Goal: Contribute content: Add original content to the website for others to see

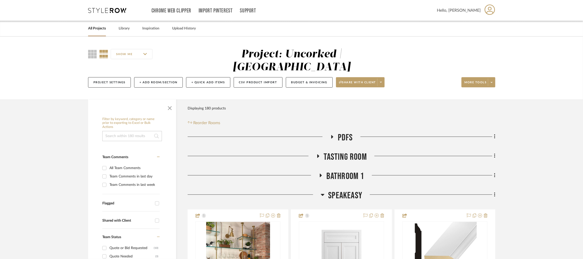
click at [111, 9] on icon at bounding box center [107, 10] width 38 height 5
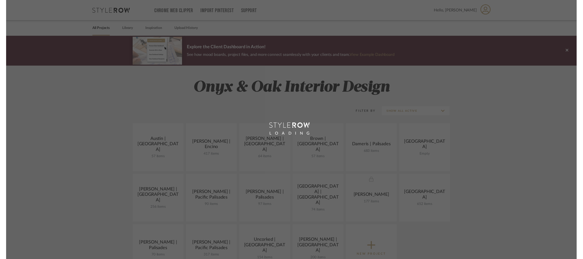
scroll to position [30, 0]
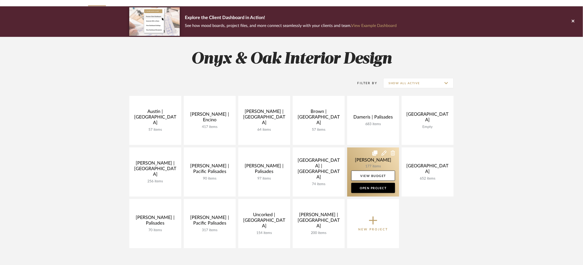
click at [358, 155] on link at bounding box center [373, 172] width 52 height 49
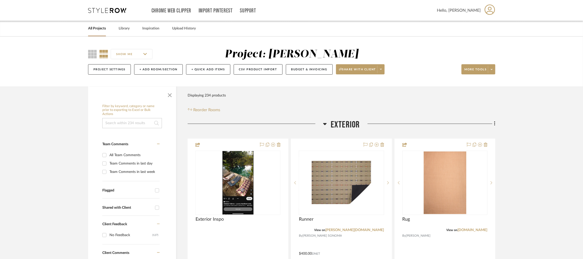
click at [325, 124] on icon at bounding box center [325, 124] width 4 height 2
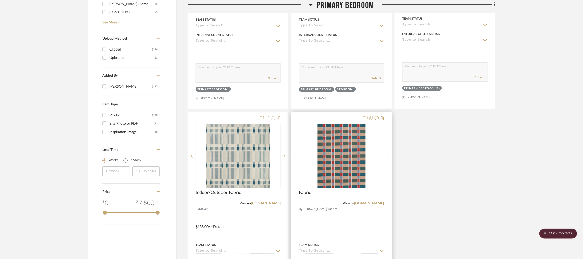
scroll to position [763, 0]
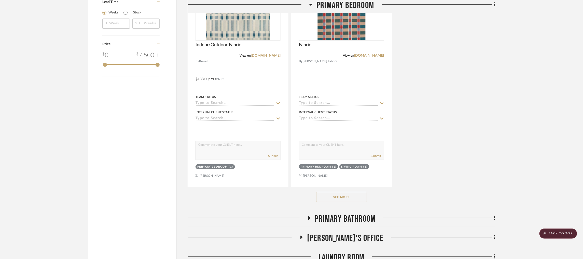
click at [340, 199] on button "See More" at bounding box center [341, 197] width 51 height 10
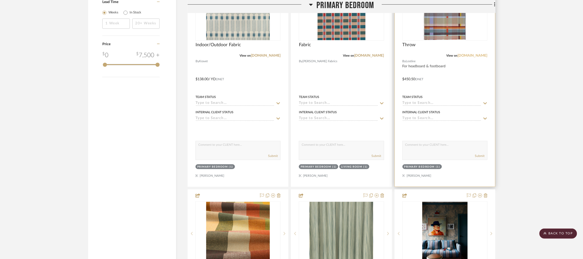
click at [480, 56] on link "lostine.com" at bounding box center [472, 56] width 30 height 4
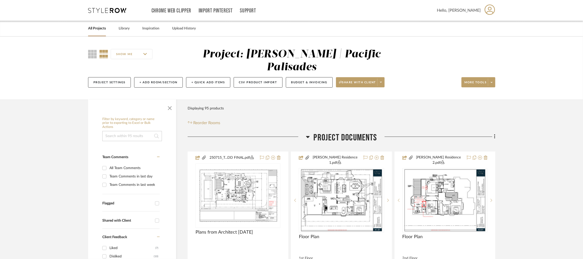
click at [111, 9] on icon at bounding box center [107, 10] width 38 height 5
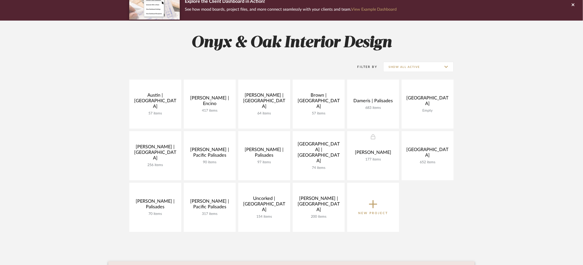
scroll to position [76, 0]
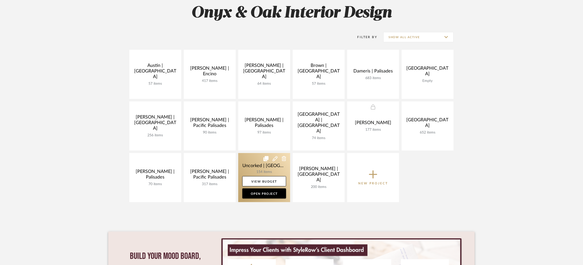
click at [253, 163] on link at bounding box center [264, 177] width 52 height 49
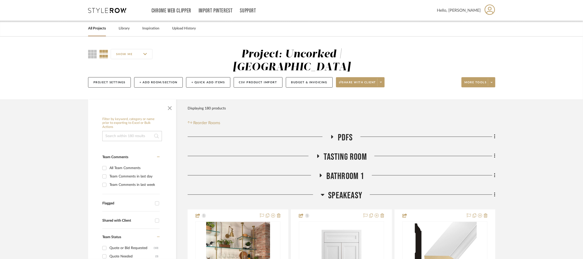
scroll to position [114, 0]
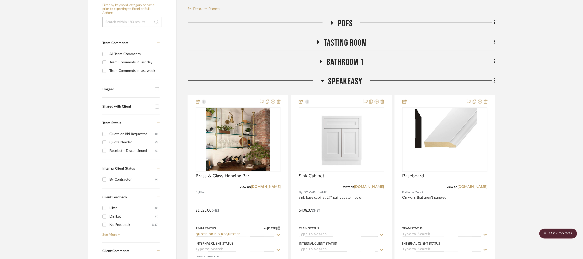
click at [322, 80] on icon at bounding box center [323, 81] width 4 height 2
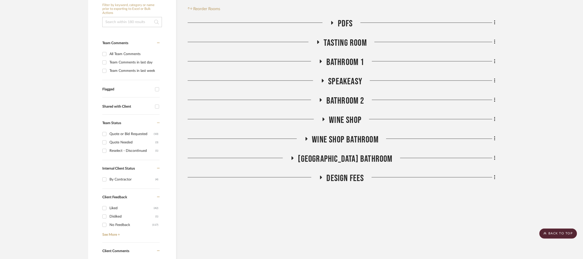
click at [320, 60] on icon at bounding box center [321, 62] width 2 height 4
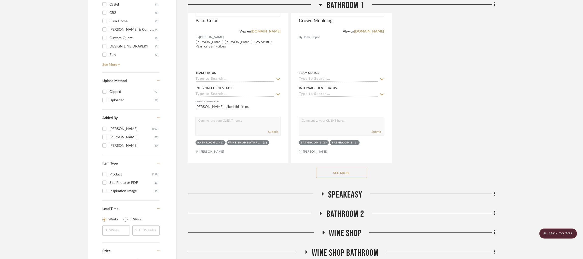
scroll to position [708, 0]
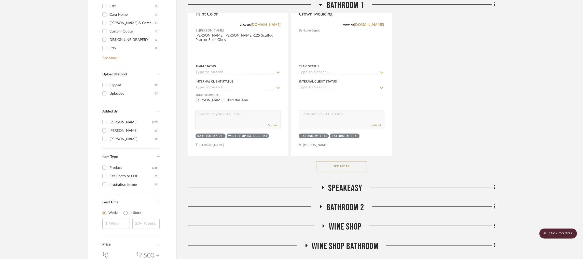
click at [337, 162] on button "See More" at bounding box center [341, 167] width 51 height 10
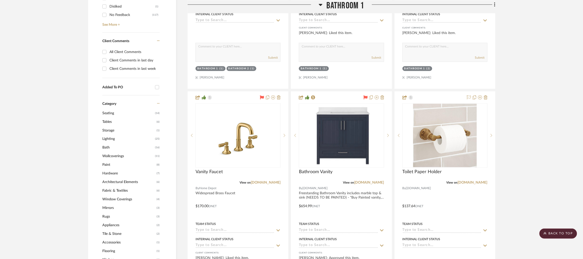
scroll to position [324, 0]
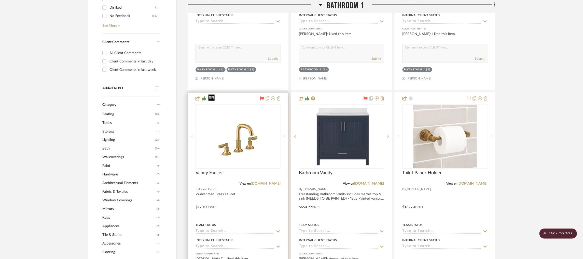
click at [230, 115] on img "0" at bounding box center [238, 137] width 64 height 64
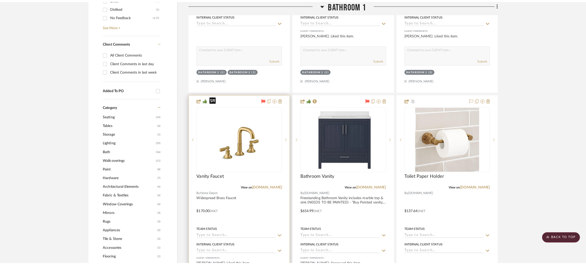
scroll to position [0, 0]
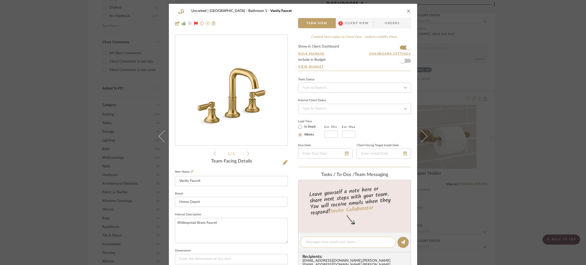
click at [324, 242] on textarea at bounding box center [348, 242] width 84 height 5
click at [385, 240] on textarea "I will change faucet to this one on spec sheet & elevation" at bounding box center [348, 245] width 84 height 11
type textarea "I will change faucet to this one on spec sheet & use this on elevation"
click at [402, 240] on icon at bounding box center [403, 242] width 4 height 4
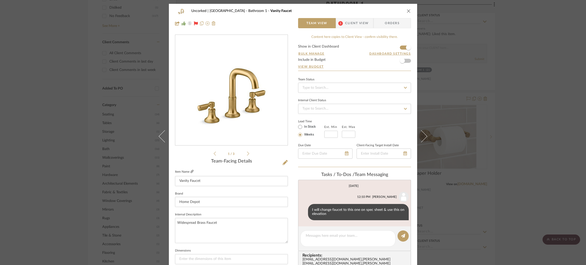
click at [191, 170] on icon at bounding box center [192, 171] width 3 height 3
click at [468, 144] on div "Uncorked | Hermosa Beach Bathroom 1 Vanity Faucet Team View 1 Client View Order…" at bounding box center [293, 132] width 586 height 265
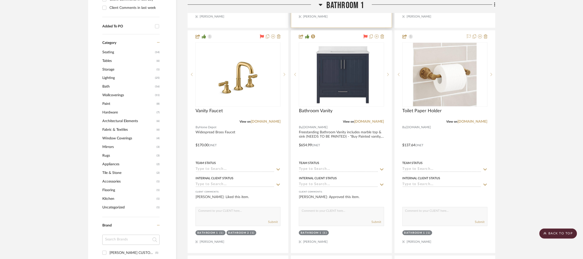
scroll to position [381, 0]
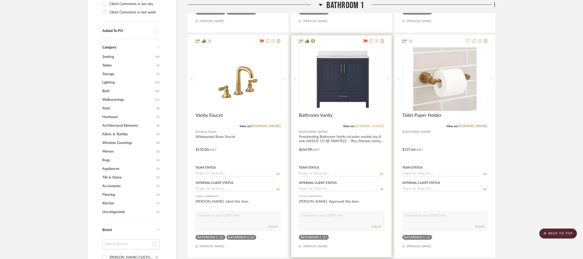
click at [377, 125] on link "[DOMAIN_NAME]" at bounding box center [369, 127] width 30 height 4
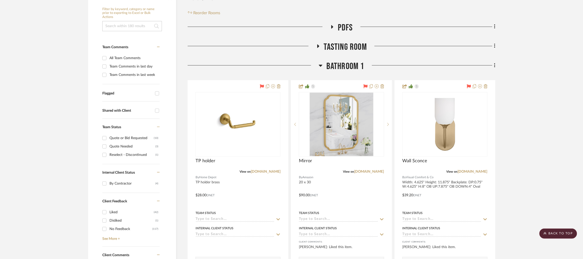
scroll to position [108, 0]
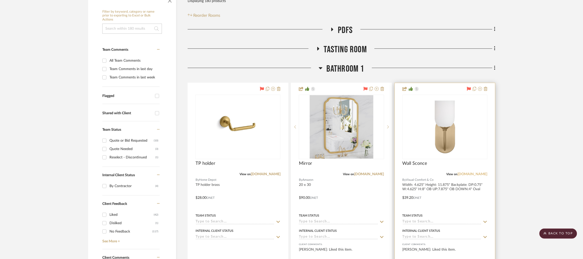
click at [472, 173] on link "visualcomfort.com" at bounding box center [472, 175] width 30 height 4
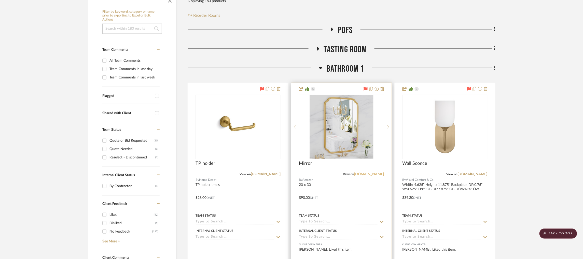
click at [376, 173] on link "amazon.com" at bounding box center [369, 175] width 30 height 4
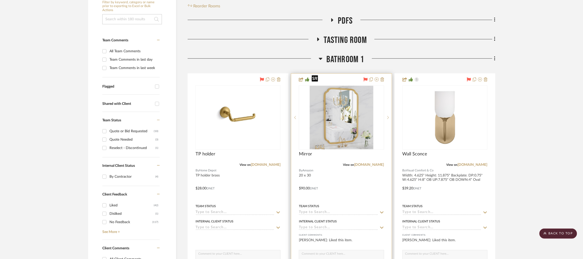
scroll to position [117, 0]
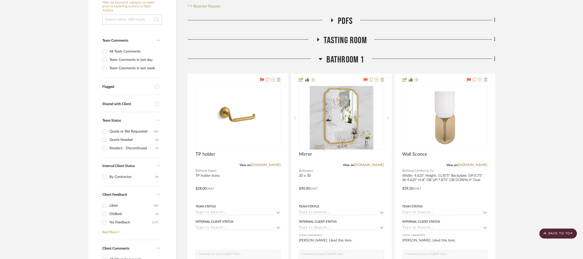
click at [319, 58] on icon at bounding box center [321, 59] width 4 height 2
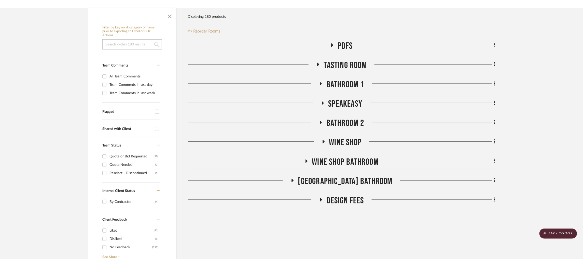
scroll to position [61, 0]
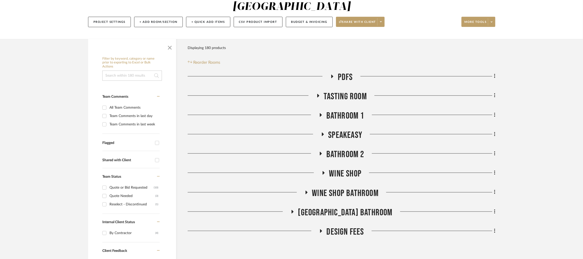
click at [320, 113] on icon at bounding box center [321, 115] width 2 height 4
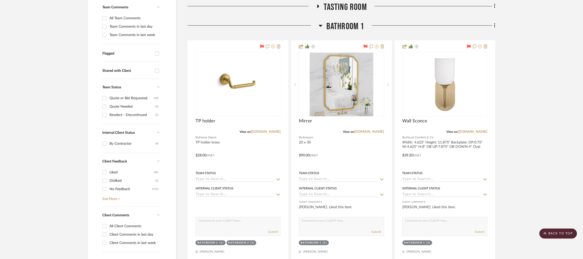
scroll to position [137, 0]
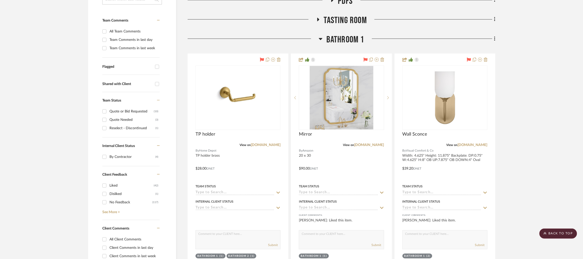
click at [321, 38] on icon at bounding box center [321, 39] width 4 height 2
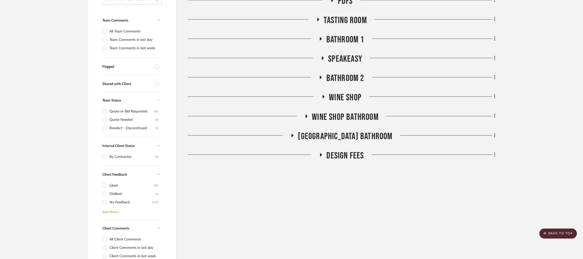
click at [323, 76] on icon at bounding box center [320, 78] width 6 height 4
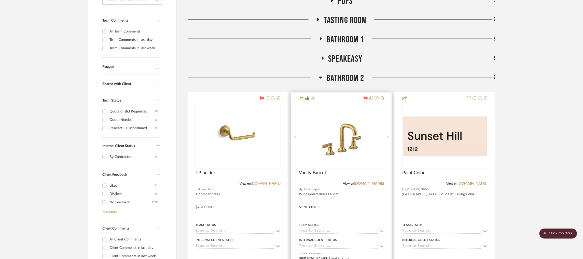
scroll to position [175, 0]
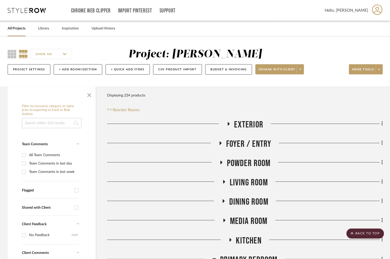
click at [22, 9] on icon at bounding box center [27, 10] width 38 height 5
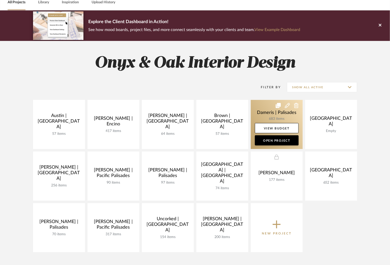
scroll to position [76, 0]
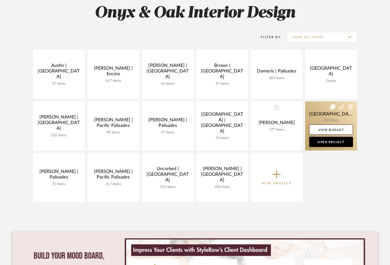
click at [315, 111] on link at bounding box center [331, 126] width 52 height 49
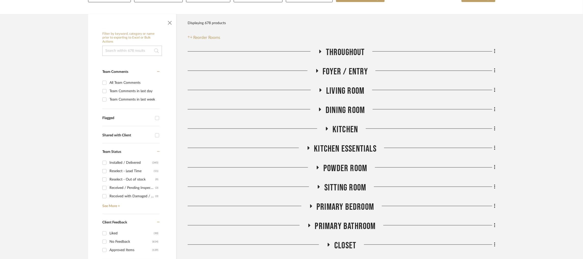
scroll to position [76, 0]
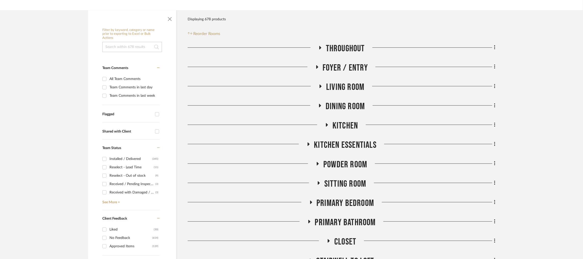
click at [318, 164] on icon at bounding box center [318, 164] width 2 height 4
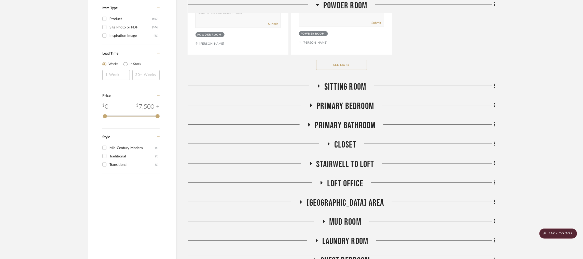
scroll to position [877, 0]
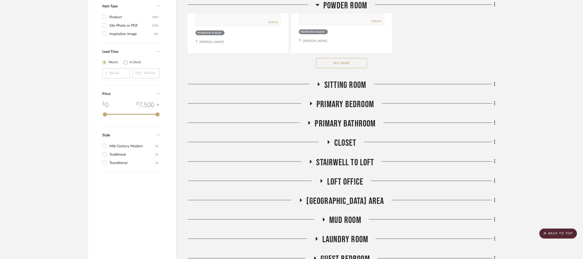
click at [346, 67] on button "See More" at bounding box center [341, 63] width 51 height 10
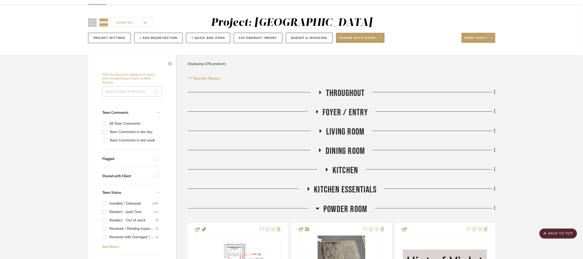
scroll to position [0, 0]
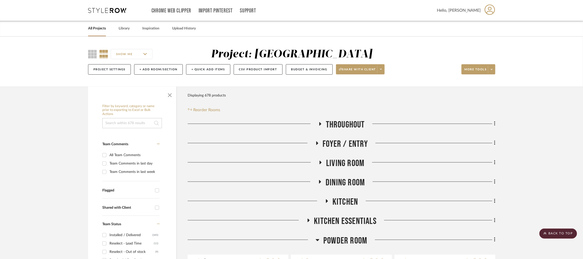
click at [144, 123] on input at bounding box center [132, 123] width 60 height 10
type input "elevation"
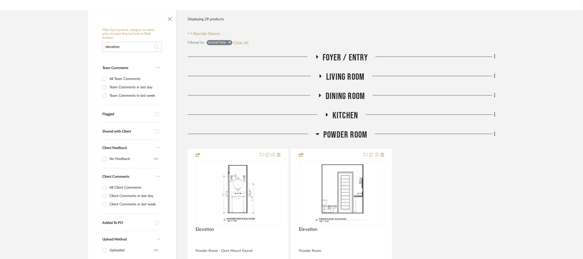
scroll to position [81, 0]
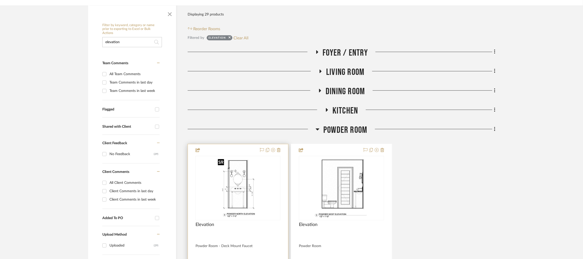
click at [0, 0] on img at bounding box center [0, 0] width 0 height 0
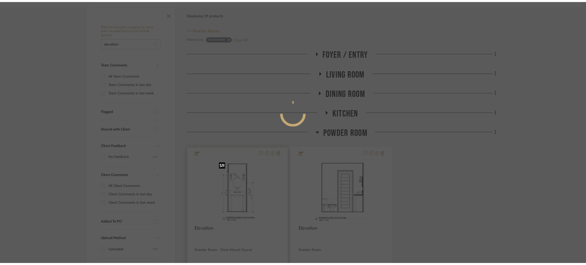
scroll to position [0, 0]
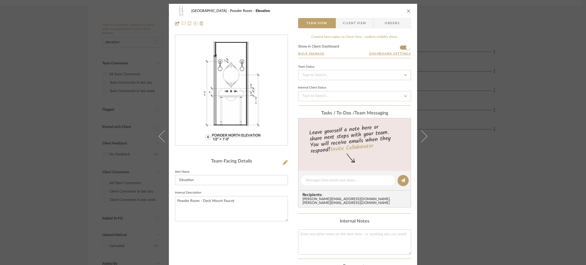
click at [390, 128] on div "NYC West Powder Room Elevation Team View Client View Orders Team-Facing Details…" at bounding box center [293, 132] width 586 height 265
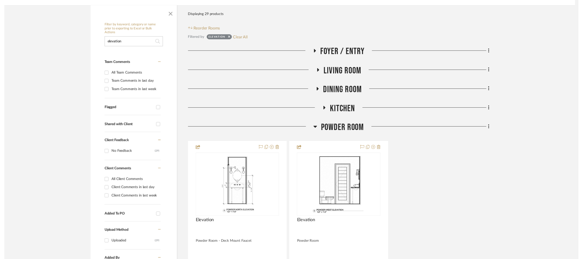
scroll to position [81, 0]
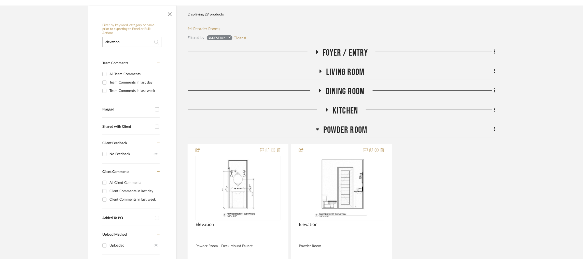
click at [318, 129] on icon at bounding box center [317, 129] width 4 height 6
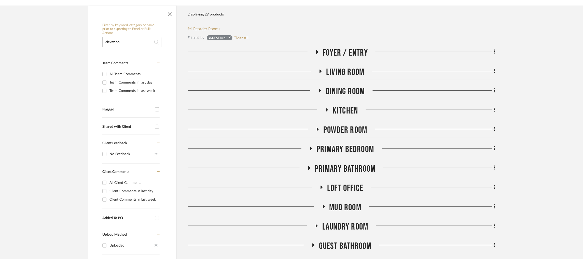
click at [329, 110] on icon at bounding box center [327, 110] width 6 height 4
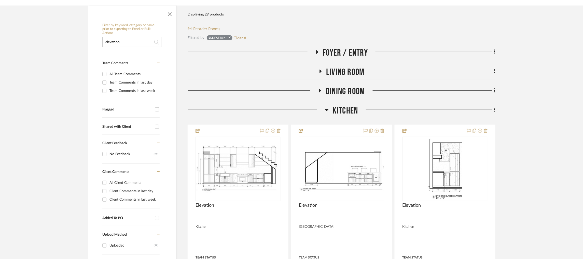
click at [329, 110] on h3 "Kitchen" at bounding box center [341, 111] width 33 height 11
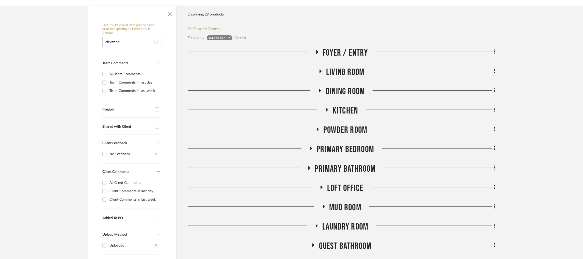
scroll to position [137, 0]
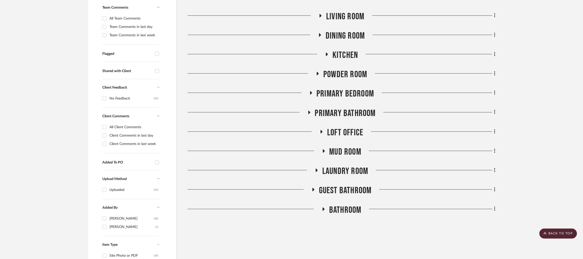
click at [308, 112] on icon at bounding box center [309, 113] width 6 height 4
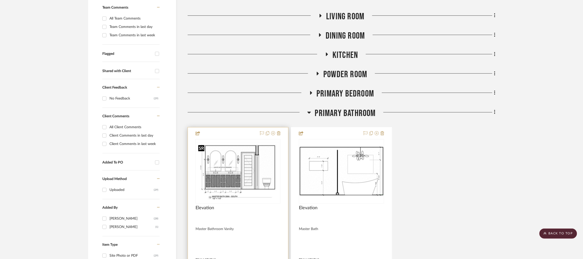
click at [260, 167] on img "0" at bounding box center [238, 172] width 84 height 58
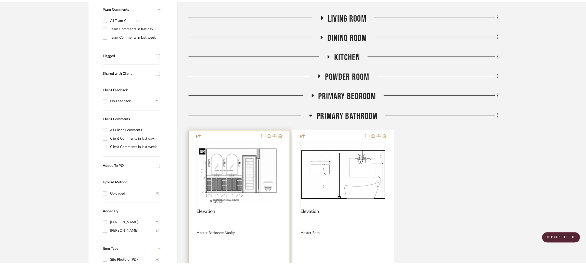
scroll to position [0, 0]
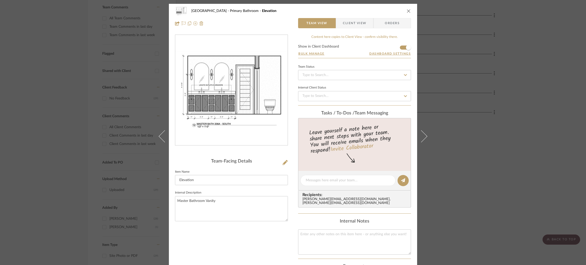
click at [390, 124] on div "NYC West Primary Bathroom Elevation Team View Client View Orders Team-Facing De…" at bounding box center [293, 132] width 586 height 265
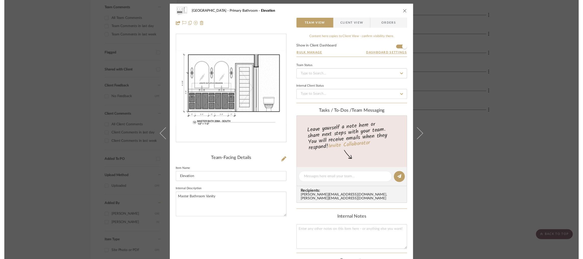
scroll to position [137, 0]
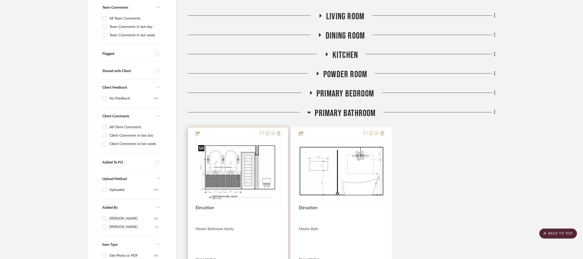
click at [228, 175] on img "0" at bounding box center [238, 172] width 84 height 58
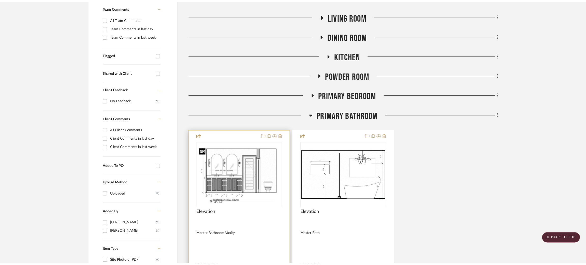
scroll to position [0, 0]
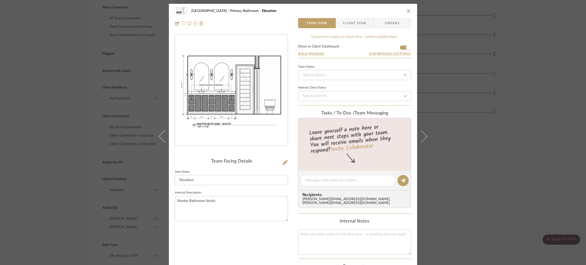
click at [390, 116] on div "NYC West Primary Bathroom Elevation Team View Client View Orders Team-Facing De…" at bounding box center [293, 132] width 586 height 265
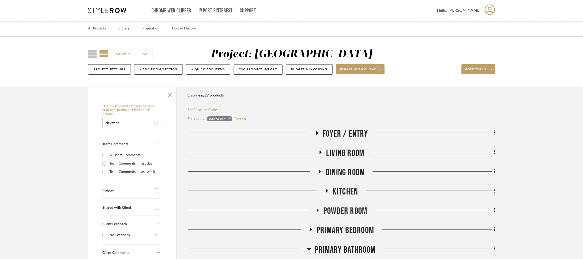
click at [114, 11] on icon at bounding box center [107, 10] width 38 height 5
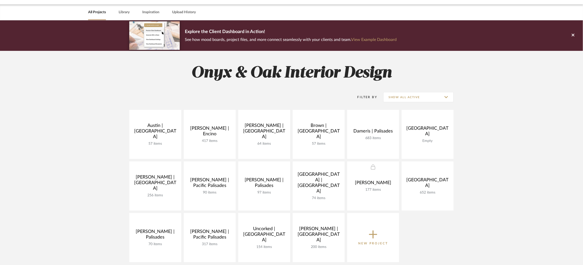
scroll to position [16, 0]
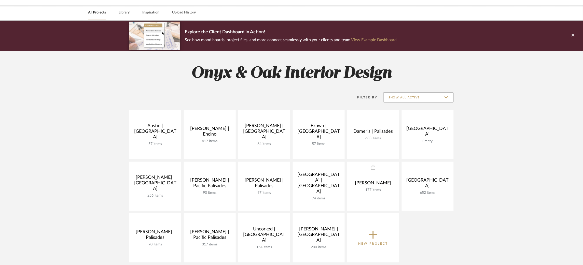
click at [390, 99] on input "Show All Active" at bounding box center [418, 97] width 70 height 10
click at [390, 132] on span "Archived" at bounding box center [419, 134] width 60 height 4
type input "Archived"
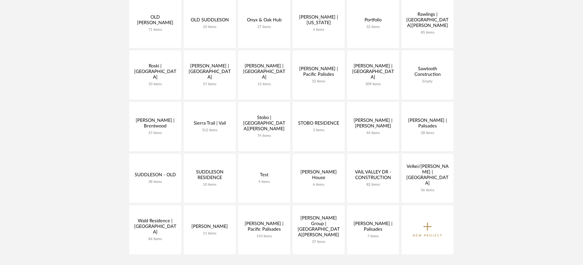
scroll to position [542, 0]
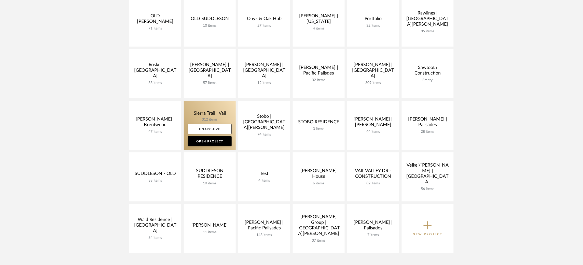
click at [199, 110] on link at bounding box center [210, 125] width 52 height 49
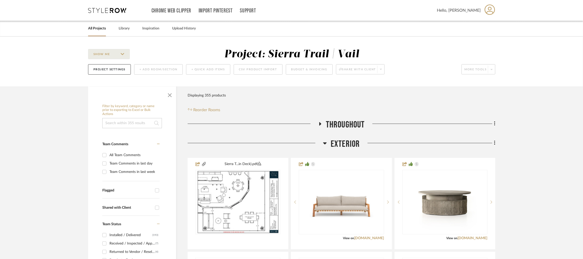
click at [325, 144] on icon at bounding box center [325, 144] width 4 height 2
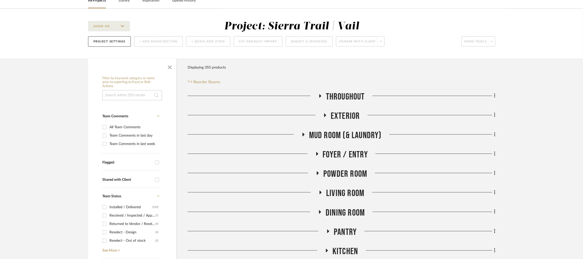
scroll to position [76, 0]
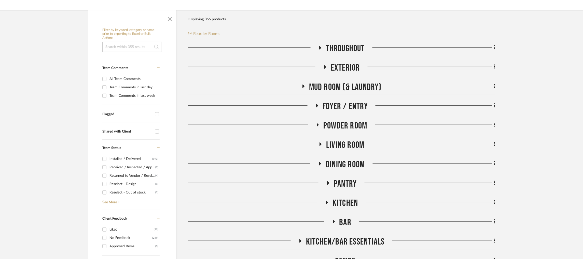
click at [320, 126] on icon at bounding box center [317, 125] width 6 height 4
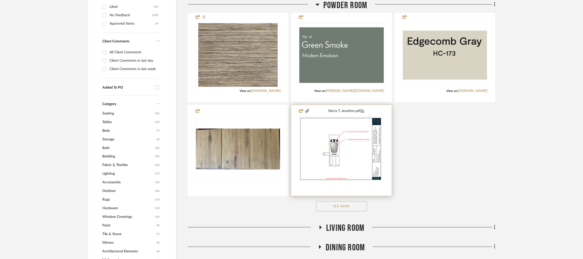
scroll to position [305, 0]
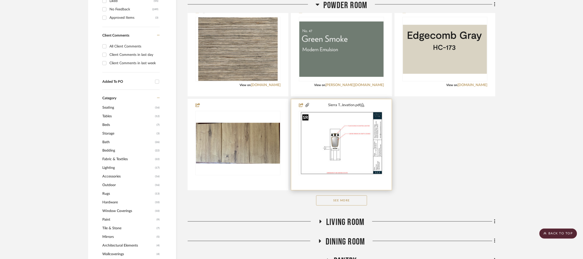
click at [358, 156] on img "0" at bounding box center [341, 144] width 82 height 64
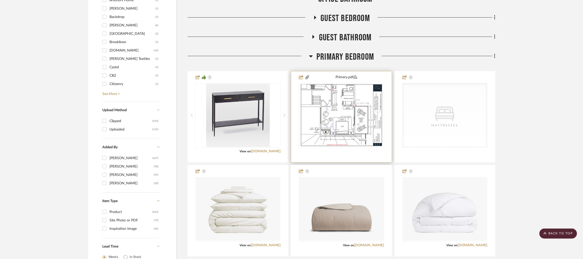
scroll to position [611, 0]
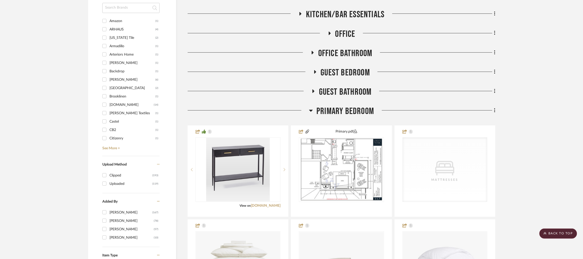
click at [314, 110] on h3 "Primary Bedroom" at bounding box center [341, 111] width 65 height 11
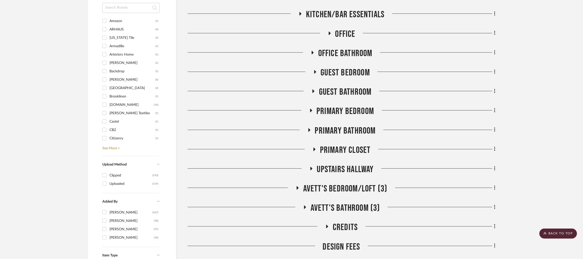
click at [311, 129] on icon at bounding box center [309, 130] width 6 height 4
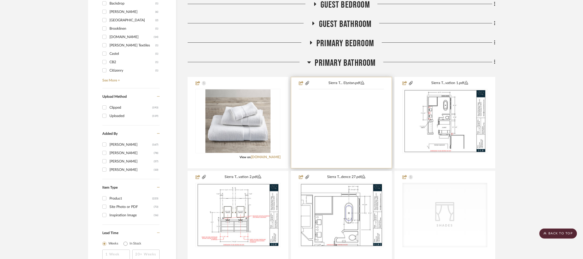
scroll to position [687, 0]
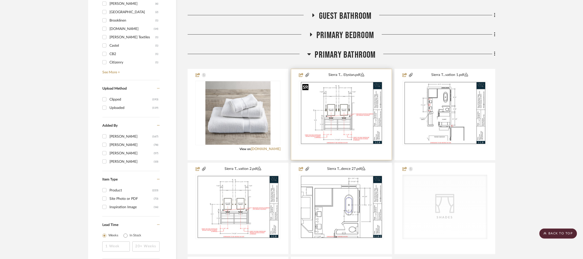
click at [345, 112] on img "0" at bounding box center [341, 113] width 82 height 64
click at [339, 107] on img "0" at bounding box center [341, 113] width 82 height 64
click at [342, 93] on img "0" at bounding box center [341, 113] width 82 height 64
click at [351, 119] on img "0" at bounding box center [341, 113] width 82 height 64
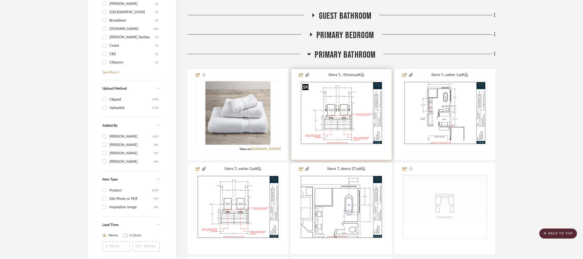
click at [351, 119] on img "0" at bounding box center [341, 113] width 82 height 64
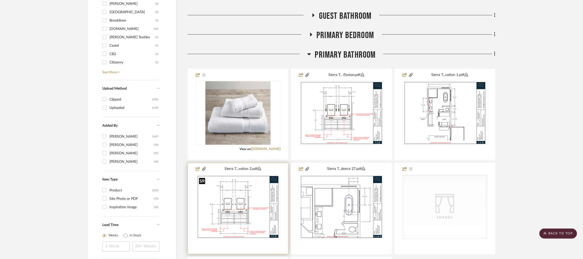
click at [0, 0] on img at bounding box center [0, 0] width 0 height 0
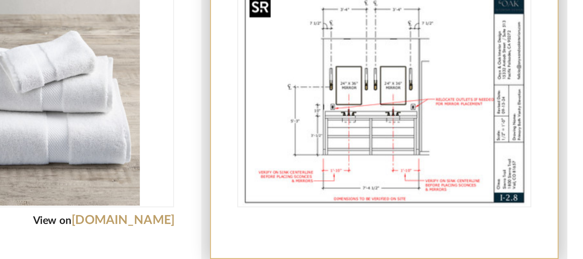
scroll to position [668, 0]
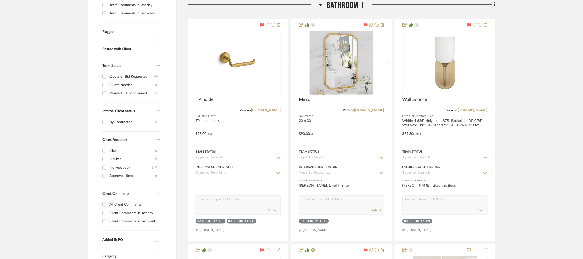
scroll to position [178, 0]
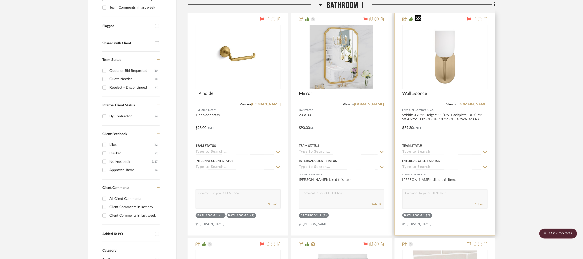
click at [0, 0] on img at bounding box center [0, 0] width 0 height 0
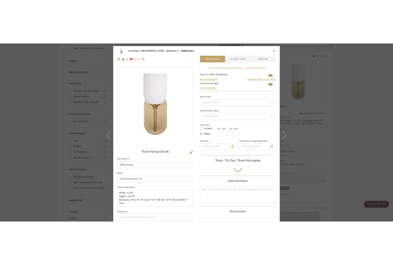
scroll to position [23, 0]
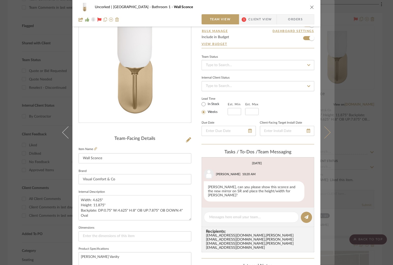
click at [328, 70] on button at bounding box center [328, 132] width 14 height 265
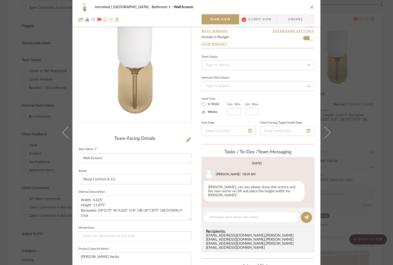
scroll to position [0, 0]
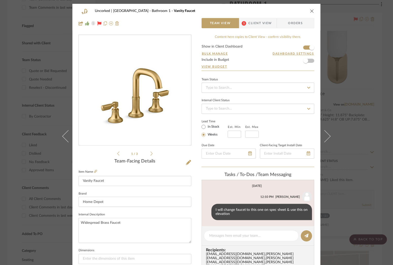
click at [355, 56] on div "Uncorked | Hermosa Beach Bathroom 1 Vanity Faucet Team View 1 Client View Order…" at bounding box center [196, 132] width 393 height 265
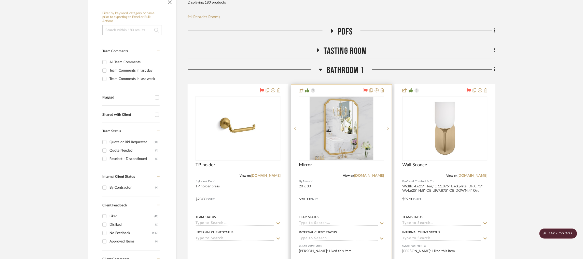
scroll to position [103, 0]
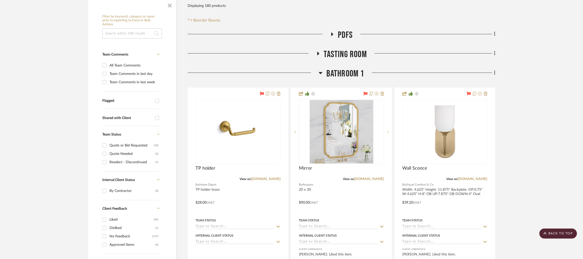
click at [320, 70] on icon at bounding box center [320, 73] width 4 height 6
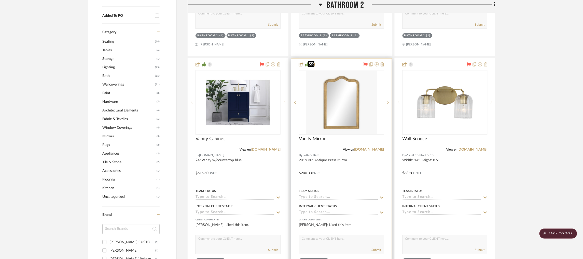
scroll to position [408, 0]
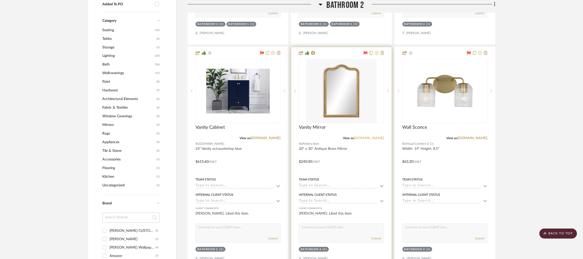
click at [371, 137] on link "[DOMAIN_NAME]" at bounding box center [369, 139] width 30 height 4
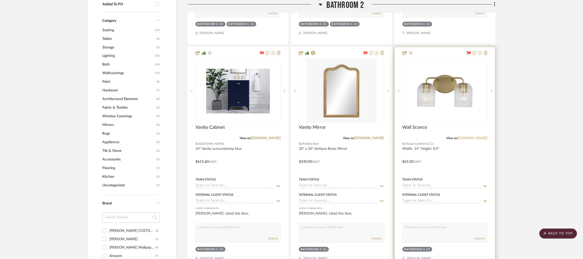
click at [465, 137] on link "[DOMAIN_NAME]" at bounding box center [472, 139] width 30 height 4
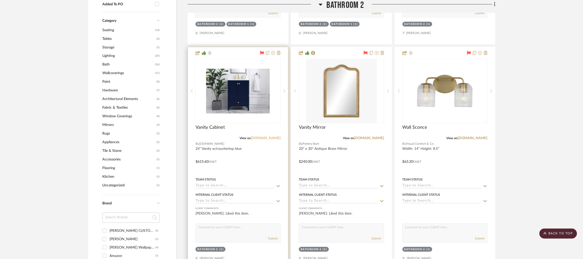
click at [268, 137] on link "[DOMAIN_NAME]" at bounding box center [266, 139] width 30 height 4
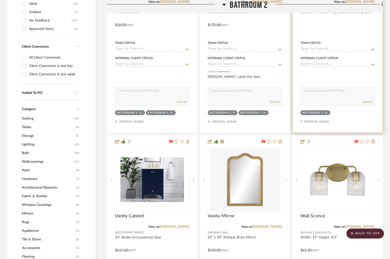
scroll to position [332, 0]
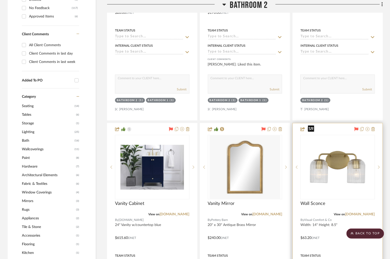
click at [324, 156] on img "0" at bounding box center [338, 168] width 64 height 64
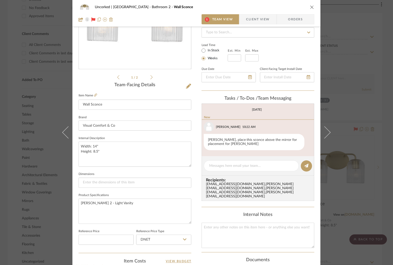
scroll to position [0, 0]
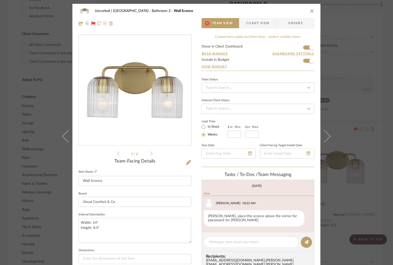
click at [151, 152] on icon at bounding box center [152, 153] width 2 height 5
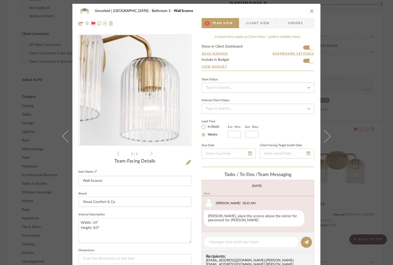
click at [361, 55] on div "Uncorked | Hermosa Beach Bathroom 2 Wall Sconce 1 Team View Client View Orders …" at bounding box center [196, 132] width 393 height 265
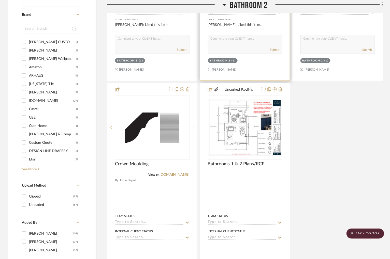
scroll to position [738, 0]
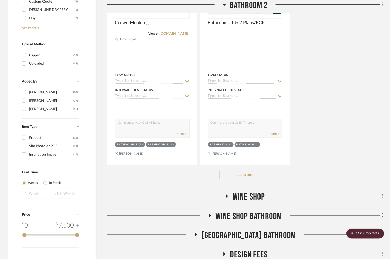
click at [235, 170] on button "See More" at bounding box center [245, 175] width 51 height 10
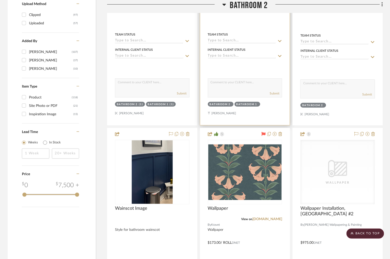
scroll to position [875, 0]
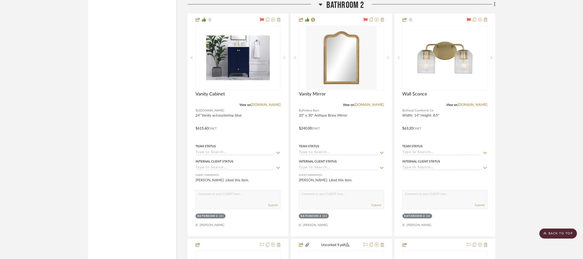
scroll to position [1144, 0]
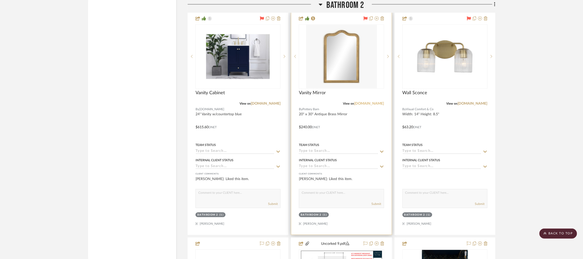
click at [371, 102] on link "[DOMAIN_NAME]" at bounding box center [369, 104] width 30 height 4
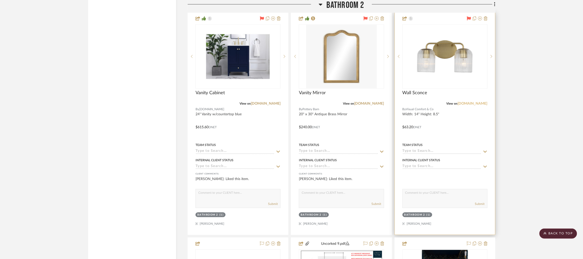
click at [464, 102] on link "[DOMAIN_NAME]" at bounding box center [472, 104] width 30 height 4
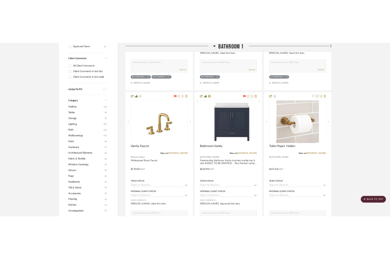
scroll to position [152, 0]
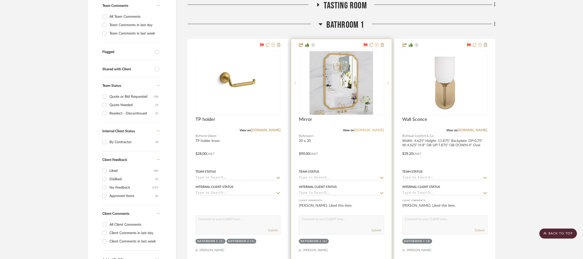
click at [373, 129] on link "[DOMAIN_NAME]" at bounding box center [369, 131] width 30 height 4
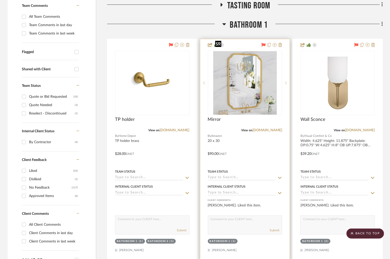
click at [0, 0] on img at bounding box center [0, 0] width 0 height 0
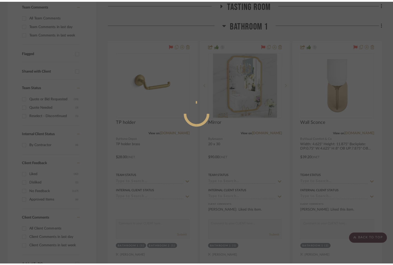
scroll to position [0, 0]
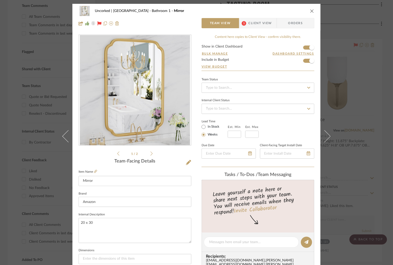
click at [363, 33] on div "Uncorked | Hermosa Beach Bathroom 1 Mirror Team View 1 Client View Orders 1 / 2…" at bounding box center [196, 132] width 393 height 265
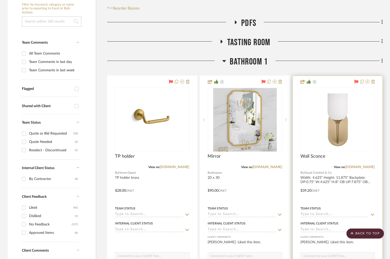
scroll to position [113, 0]
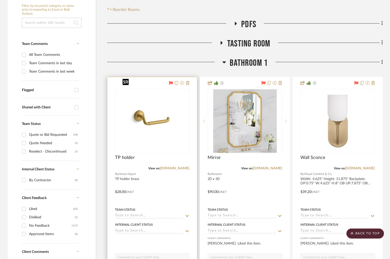
click at [175, 119] on img "0" at bounding box center [152, 122] width 64 height 64
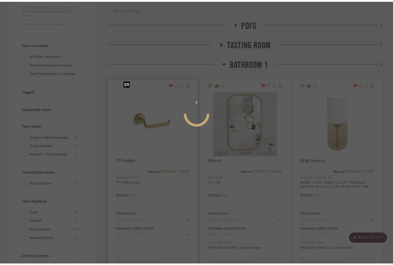
scroll to position [0, 0]
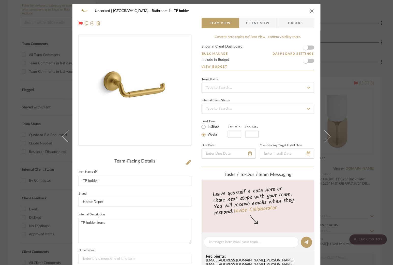
click at [94, 171] on icon at bounding box center [95, 171] width 3 height 3
click at [350, 71] on div "Uncorked | Hermosa Beach Bathroom 1 TP holder Team View Client View Orders Team…" at bounding box center [196, 132] width 393 height 265
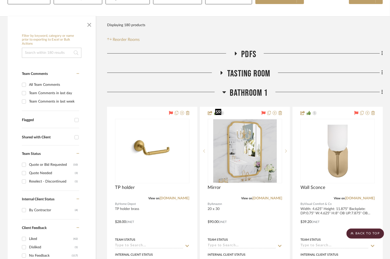
scroll to position [37, 0]
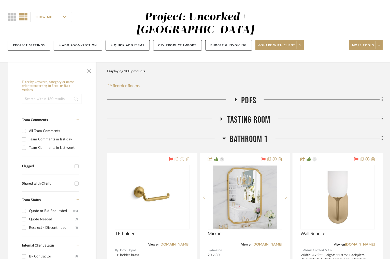
click at [223, 138] on icon at bounding box center [224, 139] width 4 height 2
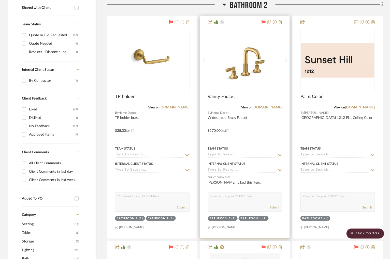
scroll to position [152, 0]
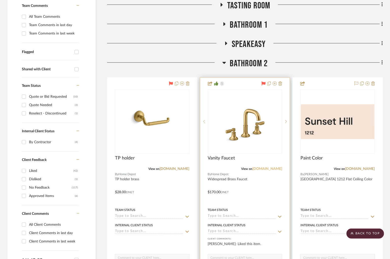
click at [269, 167] on link "[DOMAIN_NAME]" at bounding box center [267, 169] width 30 height 4
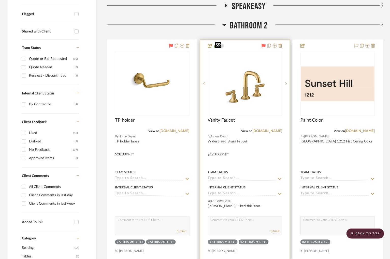
scroll to position [190, 0]
click at [239, 82] on img "0" at bounding box center [245, 84] width 64 height 64
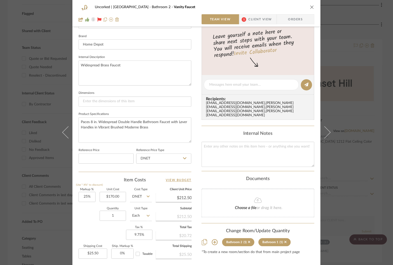
scroll to position [206, 0]
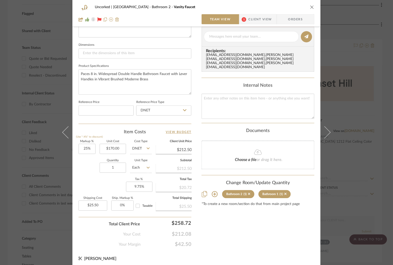
click at [345, 34] on div "Uncorked | Hermosa Beach Bathroom 2 Vanity Faucet Team View 1 Client View Order…" at bounding box center [196, 132] width 393 height 265
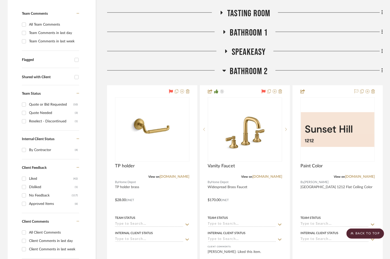
scroll to position [113, 0]
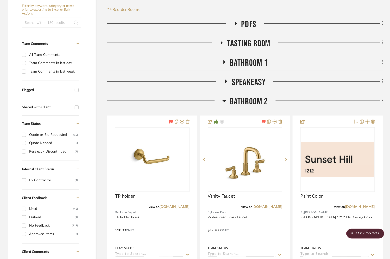
click at [225, 60] on icon at bounding box center [224, 62] width 6 height 4
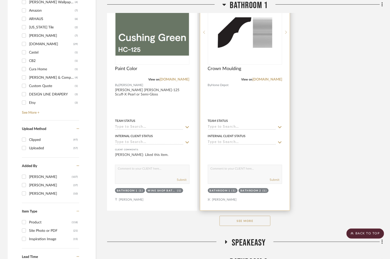
scroll to position [686, 0]
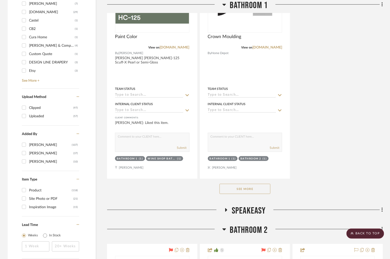
click at [254, 184] on button "See More" at bounding box center [245, 189] width 51 height 10
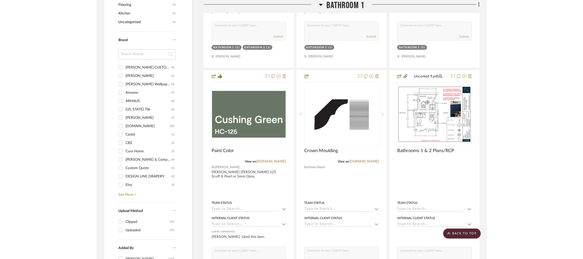
scroll to position [571, 0]
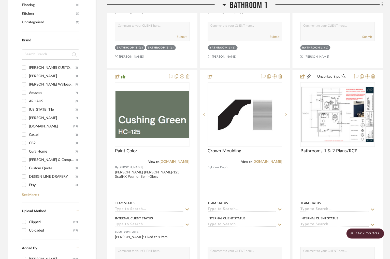
click at [222, 5] on icon at bounding box center [224, 5] width 4 height 6
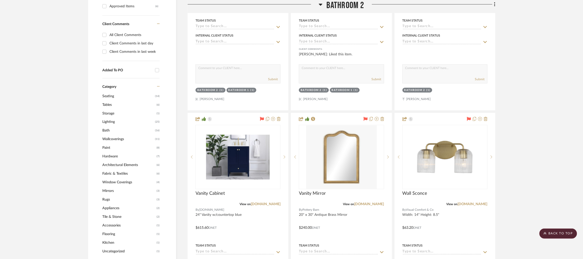
scroll to position [343, 0]
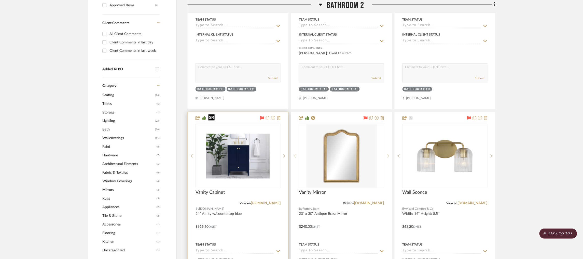
click at [255, 140] on img "0" at bounding box center [238, 157] width 64 height 64
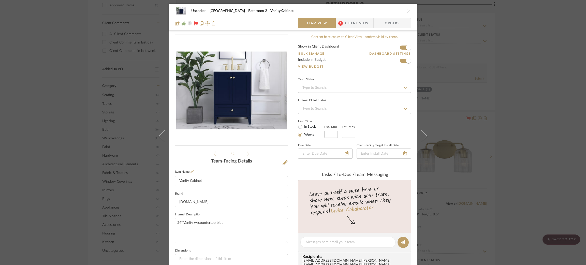
scroll to position [51, 0]
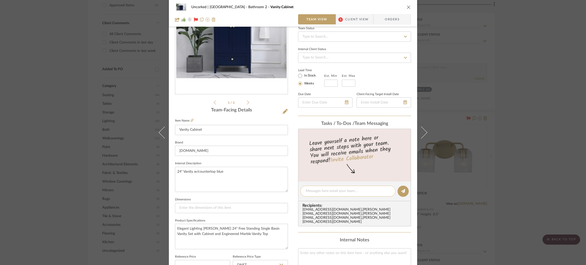
click at [312, 193] on div at bounding box center [347, 191] width 95 height 11
click at [314, 189] on textarea at bounding box center [348, 191] width 84 height 5
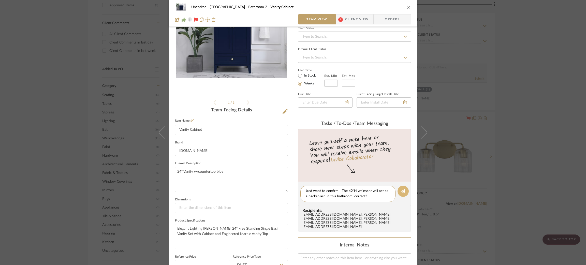
type textarea "Just want to confirm - The 42"H wainscot will act as a backsplash in this bathr…"
click at [399, 189] on button at bounding box center [403, 191] width 11 height 11
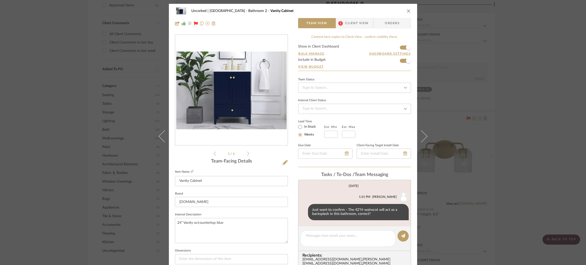
click at [484, 125] on div "Uncorked | [GEOGRAPHIC_DATA] Bathroom 2 Vanity Cabinet Team View 1 Client View …" at bounding box center [293, 132] width 586 height 265
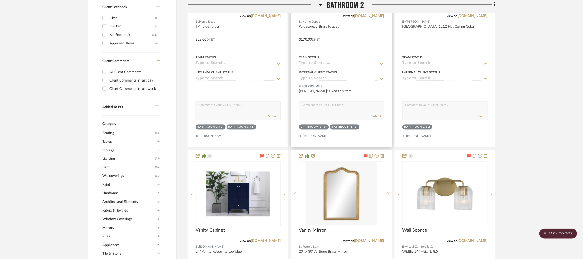
scroll to position [266, 0]
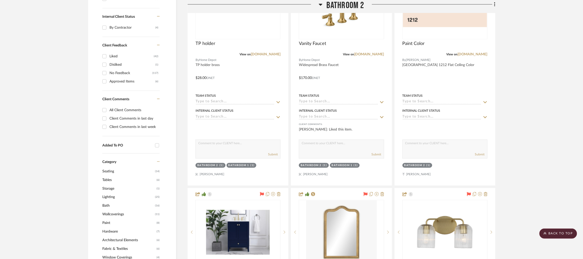
click at [322, 7] on h3 "Bathroom 2" at bounding box center [341, 5] width 46 height 11
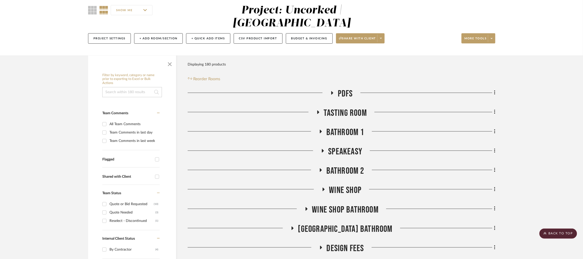
scroll to position [76, 0]
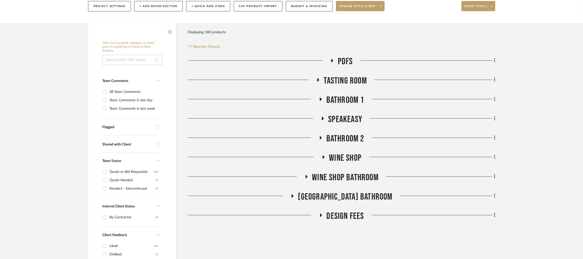
click at [320, 98] on icon at bounding box center [321, 100] width 2 height 4
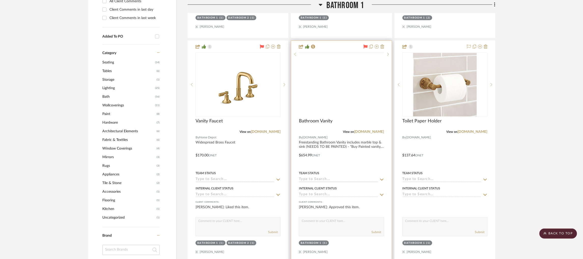
scroll to position [381, 0]
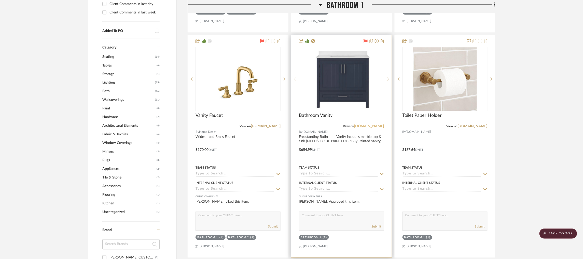
click at [372, 125] on link "[DOMAIN_NAME]" at bounding box center [369, 127] width 30 height 4
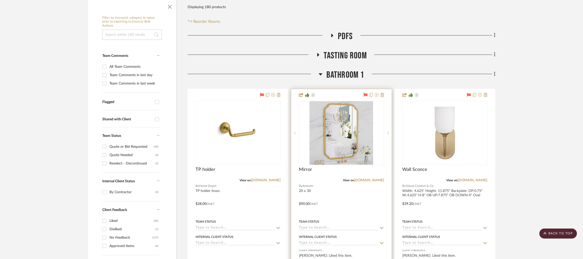
scroll to position [114, 0]
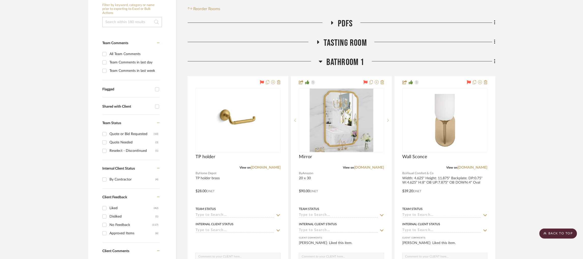
click at [320, 59] on icon at bounding box center [320, 62] width 4 height 6
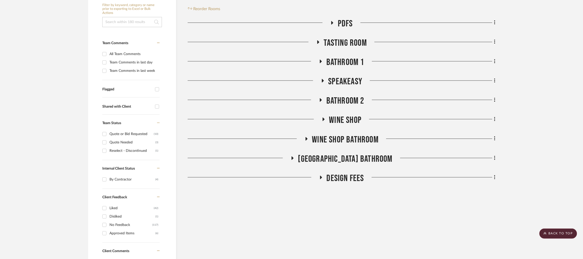
click at [322, 79] on icon at bounding box center [323, 81] width 2 height 4
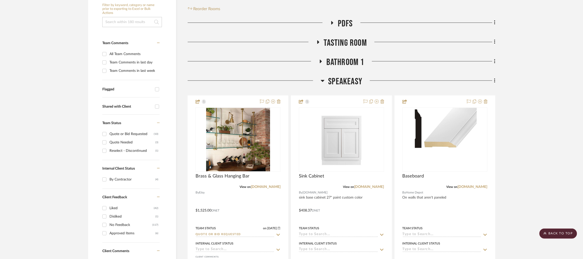
click at [322, 80] on icon at bounding box center [323, 81] width 4 height 2
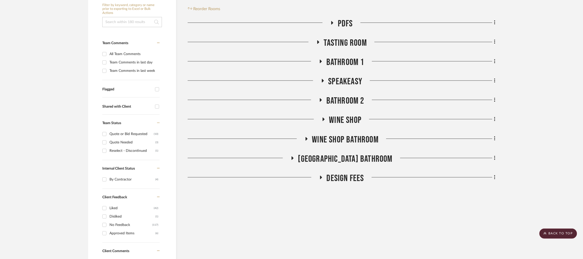
click at [322, 98] on icon at bounding box center [320, 100] width 6 height 4
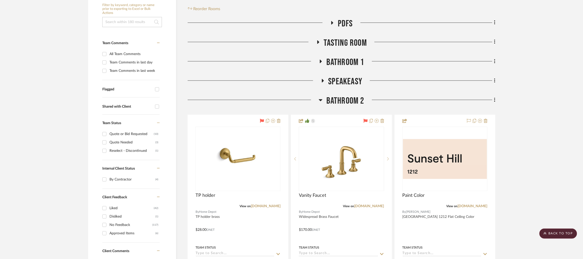
click at [325, 57] on h3 "Bathroom 1" at bounding box center [341, 62] width 46 height 11
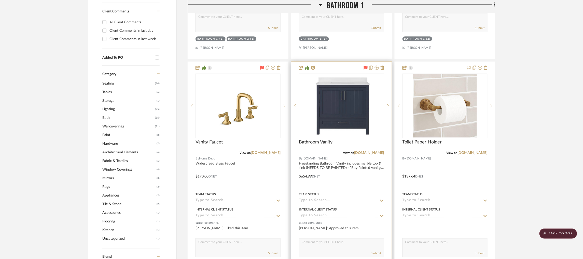
scroll to position [419, 0]
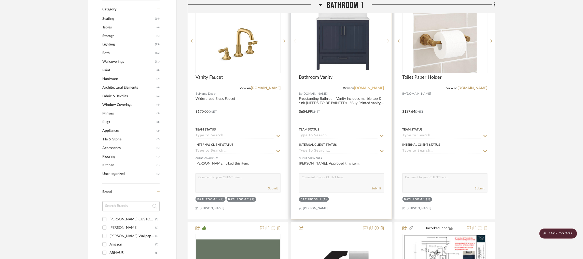
click at [372, 86] on link "[DOMAIN_NAME]" at bounding box center [369, 88] width 30 height 4
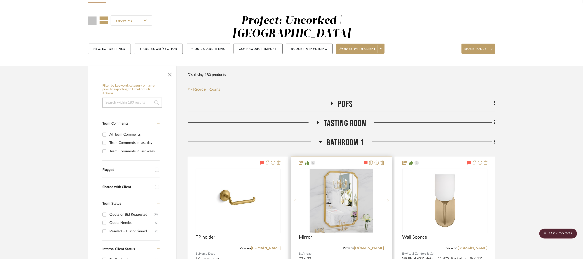
scroll to position [33, 0]
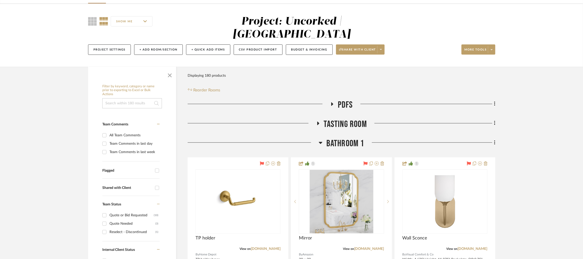
click at [321, 140] on icon at bounding box center [320, 143] width 4 height 6
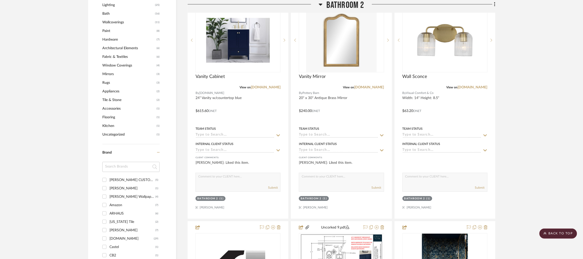
scroll to position [458, 0]
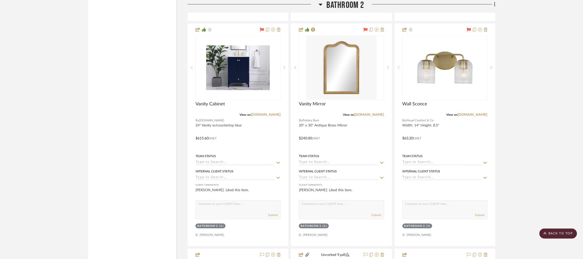
scroll to position [1144, 0]
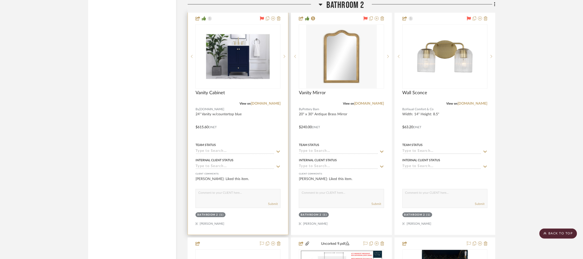
click at [0, 0] on img at bounding box center [0, 0] width 0 height 0
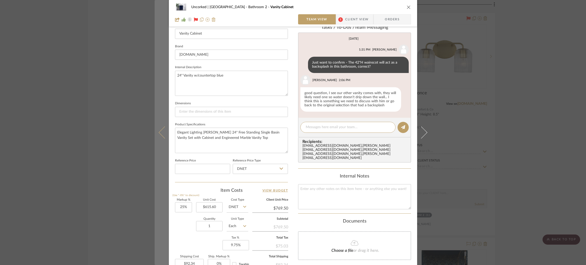
scroll to position [0, 0]
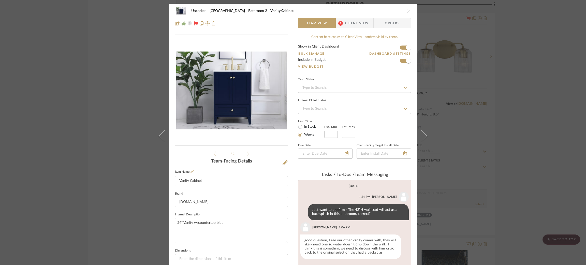
click at [131, 78] on div "Uncorked | [GEOGRAPHIC_DATA] Bathroom 2 Vanity Cabinet Team View 1 Client View …" at bounding box center [293, 132] width 586 height 265
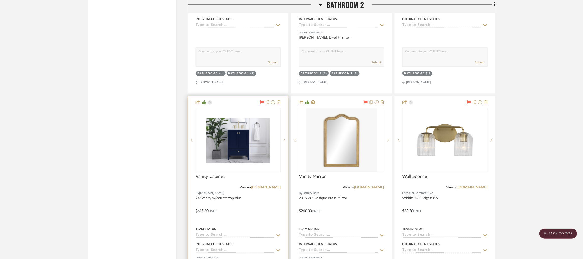
scroll to position [1060, 0]
click at [275, 185] on link "[DOMAIN_NAME]" at bounding box center [266, 187] width 30 height 4
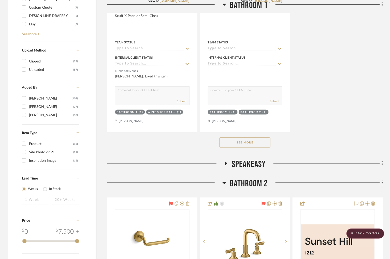
scroll to position [838, 0]
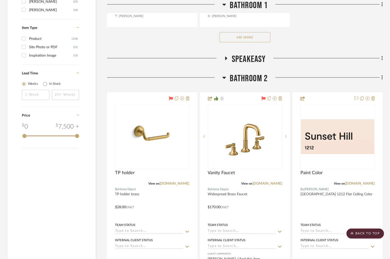
click at [250, 32] on button "See More" at bounding box center [245, 37] width 51 height 10
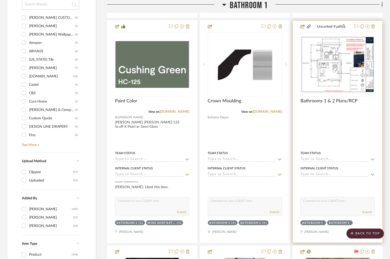
scroll to position [609, 0]
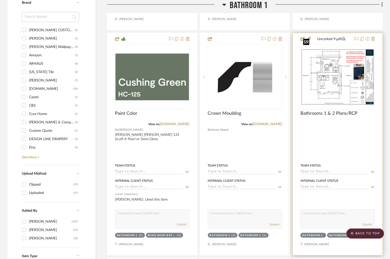
click at [0, 0] on img at bounding box center [0, 0] width 0 height 0
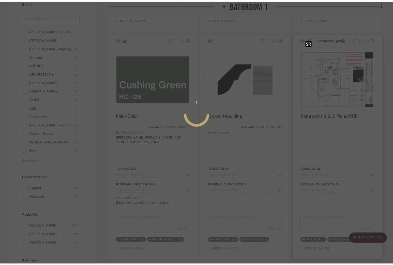
scroll to position [0, 0]
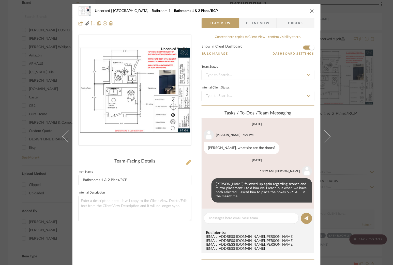
click at [187, 162] on icon at bounding box center [188, 162] width 5 height 5
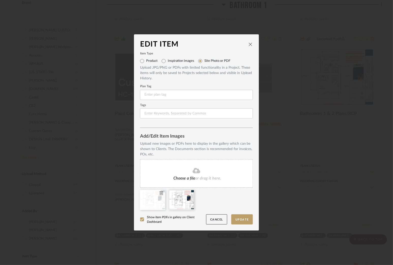
click at [160, 194] on icon at bounding box center [162, 193] width 4 height 4
click at [239, 219] on button "Update" at bounding box center [242, 219] width 22 height 10
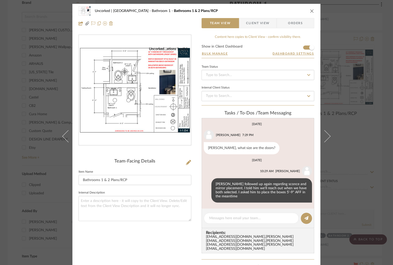
click at [344, 72] on div "Uncorked | [GEOGRAPHIC_DATA] Bathroom 1 Bathrooms 1 & 2 Plans/RCP Team View Cli…" at bounding box center [196, 132] width 393 height 265
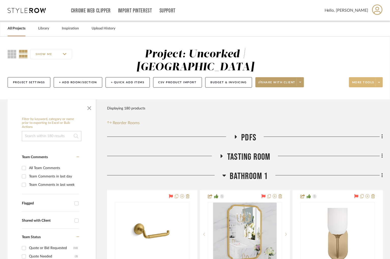
click at [382, 79] on span at bounding box center [378, 83] width 7 height 8
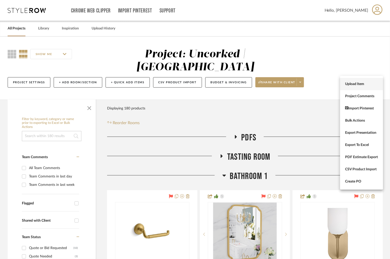
click at [364, 81] on button "Upload Item" at bounding box center [361, 84] width 43 height 12
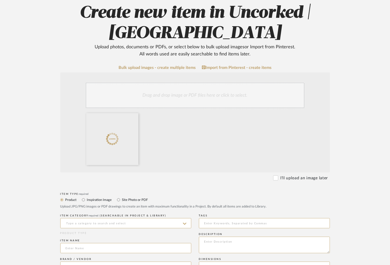
scroll to position [153, 0]
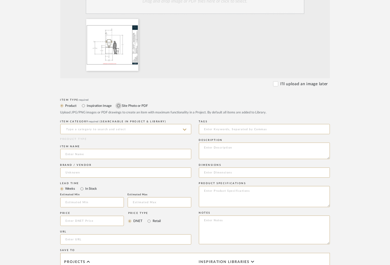
click at [120, 106] on input "Site Photo or PDF" at bounding box center [118, 106] width 6 height 6
radio input "true"
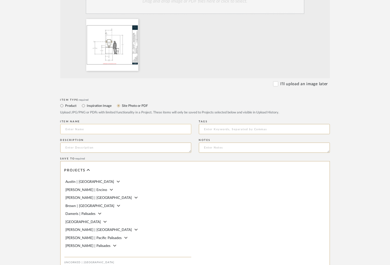
click at [106, 128] on input at bounding box center [125, 129] width 131 height 10
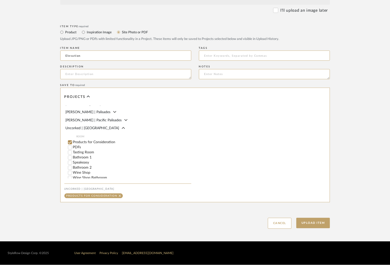
scroll to position [114, 0]
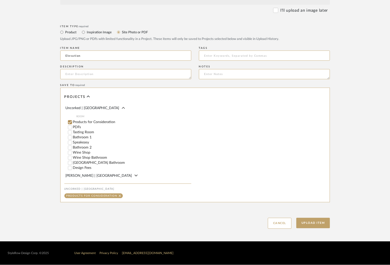
type input "Elevation"
click at [71, 137] on input "Bathroom 1" at bounding box center [69, 137] width 5 height 5
checkbox input "false"
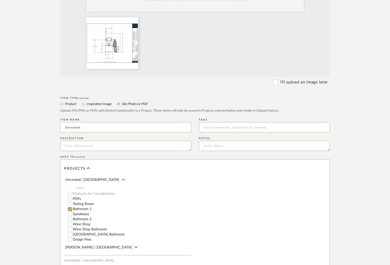
scroll to position [227, 0]
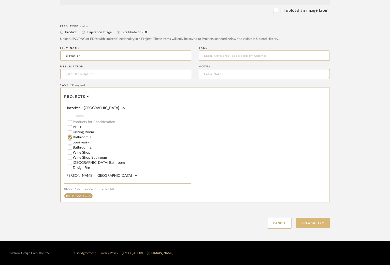
click at [315, 224] on button "Upload Item" at bounding box center [313, 223] width 34 height 10
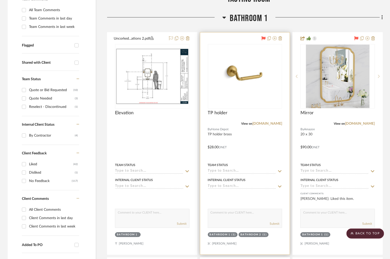
scroll to position [44, 0]
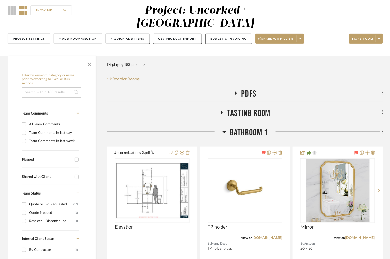
click at [225, 129] on icon at bounding box center [224, 132] width 4 height 6
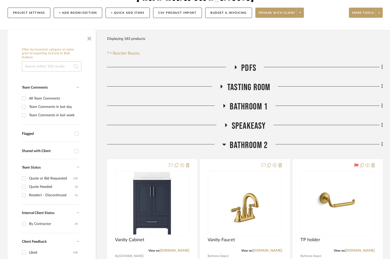
scroll to position [82, 0]
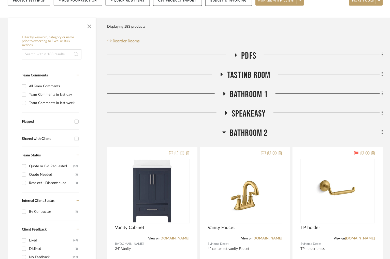
click at [228, 111] on icon at bounding box center [226, 113] width 6 height 4
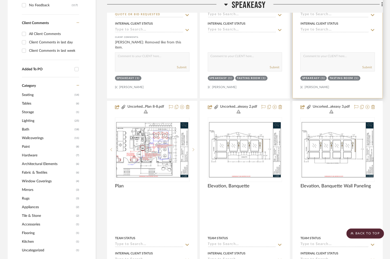
scroll to position [387, 0]
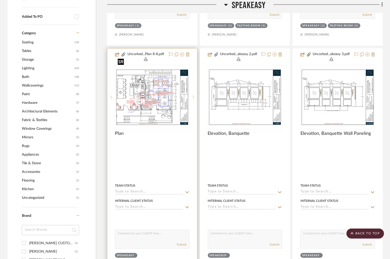
click at [0, 0] on img at bounding box center [0, 0] width 0 height 0
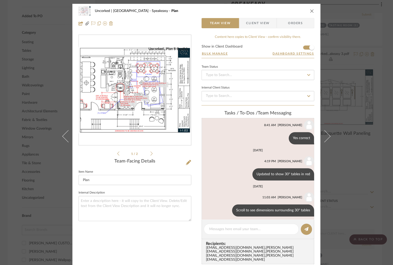
scroll to position [92, 0]
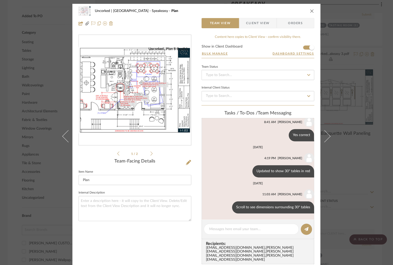
click at [151, 153] on icon at bounding box center [152, 154] width 2 height 4
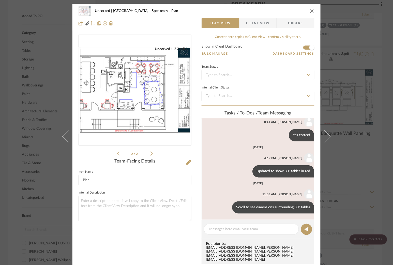
click at [120, 154] on li "2 / 2" at bounding box center [135, 154] width 31 height 6
click at [115, 154] on div "Uncorked 1-2 2.pdf Uncorked...Plan 8-8.pdf Uncorked 1-2 2.pdf Uncorked...Plan 8…" at bounding box center [135, 96] width 113 height 122
click at [117, 154] on icon at bounding box center [118, 154] width 2 height 4
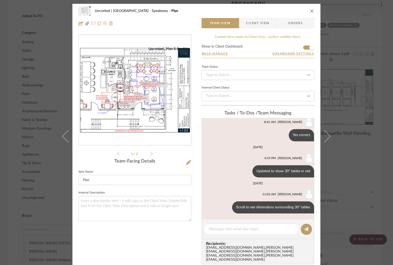
click at [367, 81] on div "Uncorked | Hermosa Beach Speakeasy Plan Team View Client View Orders Uncorked 1…" at bounding box center [196, 132] width 393 height 265
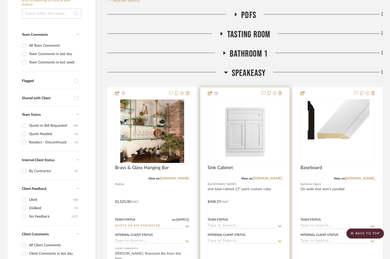
scroll to position [44, 0]
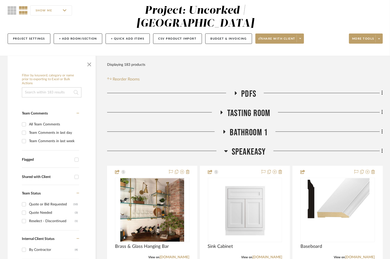
click at [225, 148] on icon at bounding box center [226, 151] width 4 height 6
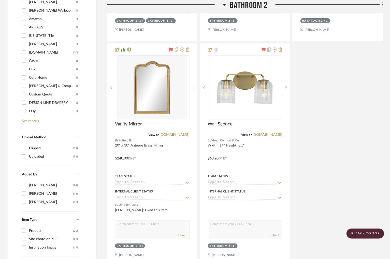
scroll to position [770, 0]
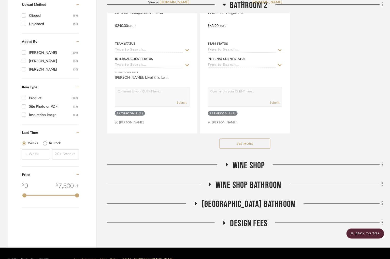
click at [243, 139] on button "See More" at bounding box center [245, 144] width 51 height 10
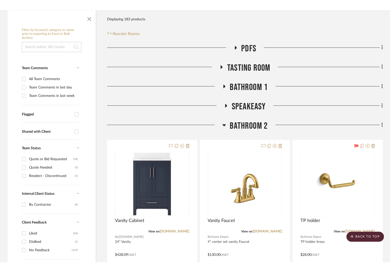
scroll to position [0, 0]
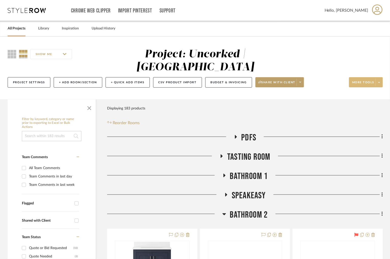
click at [378, 81] on icon at bounding box center [379, 82] width 2 height 3
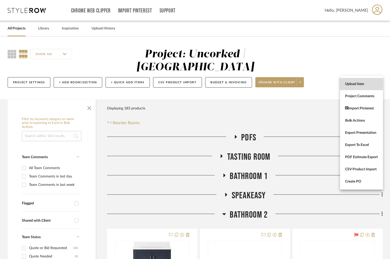
click at [355, 83] on span "Upload Item" at bounding box center [361, 84] width 33 height 4
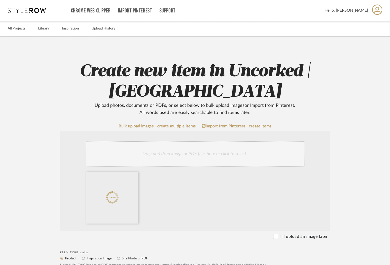
scroll to position [108, 0]
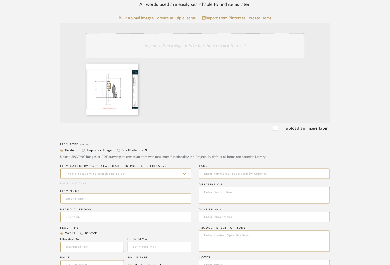
click at [115, 150] on mat-radio-group "Product Inspiration Image Site Photo or PDF" at bounding box center [195, 150] width 270 height 6
click at [119, 150] on input "Site Photo or PDF" at bounding box center [118, 150] width 6 height 6
radio input "true"
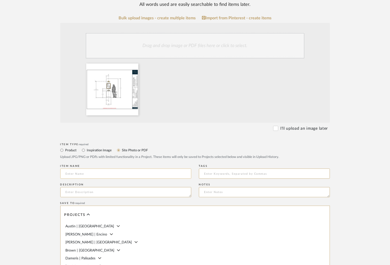
click at [99, 173] on input at bounding box center [125, 174] width 131 height 10
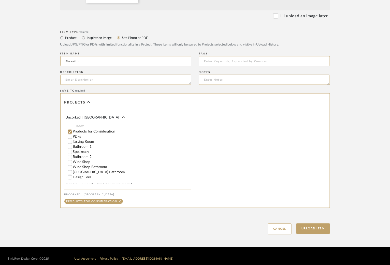
scroll to position [111, 0]
type input "Elevation"
click at [71, 157] on input "Bathroom 2" at bounding box center [69, 154] width 5 height 5
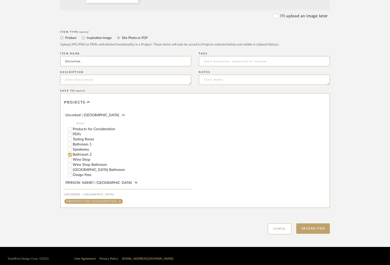
checkbox input "false"
click at [315, 233] on button "Upload Item" at bounding box center [313, 229] width 34 height 10
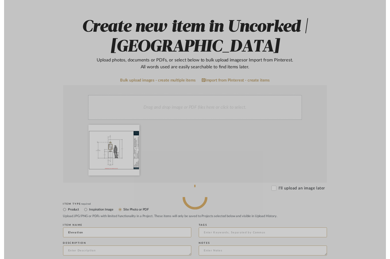
scroll to position [0, 0]
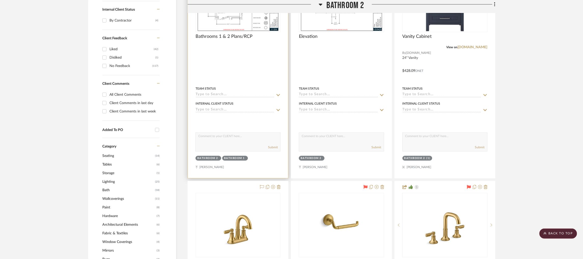
scroll to position [83, 0]
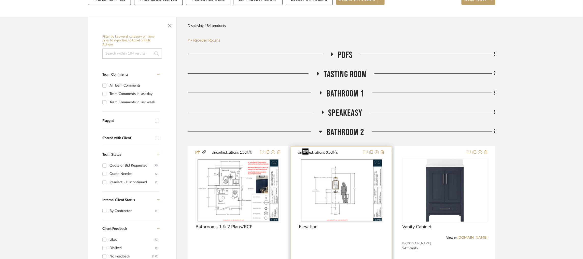
click at [0, 0] on img at bounding box center [0, 0] width 0 height 0
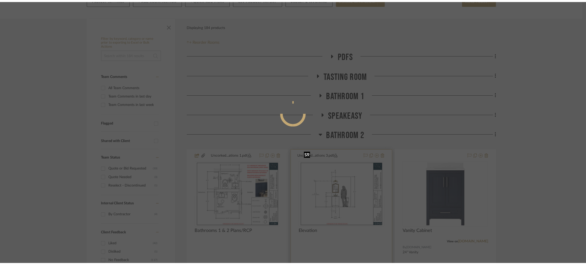
scroll to position [0, 0]
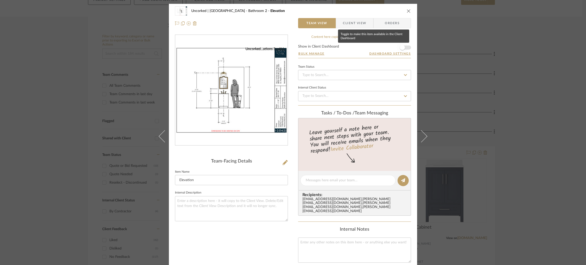
click at [403, 44] on span "button" at bounding box center [402, 47] width 11 height 11
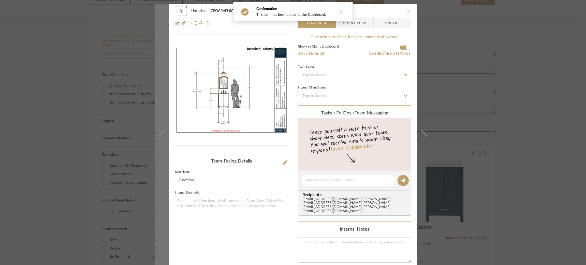
click at [157, 138] on button at bounding box center [162, 136] width 14 height 265
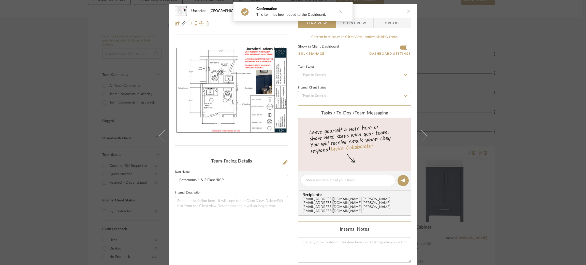
drag, startPoint x: 509, startPoint y: 71, endPoint x: 426, endPoint y: 112, distance: 92.4
click at [509, 71] on div "Uncorked | Hermosa Beach Bathroom 2 Bathrooms 1 & 2 Plans/RCP Team View Client …" at bounding box center [293, 132] width 586 height 265
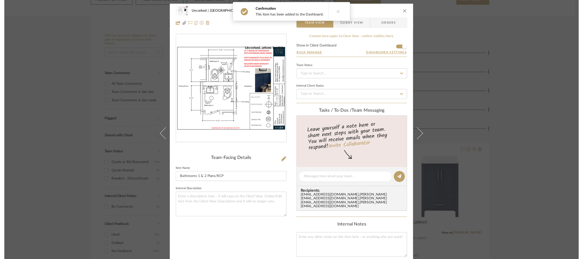
scroll to position [83, 0]
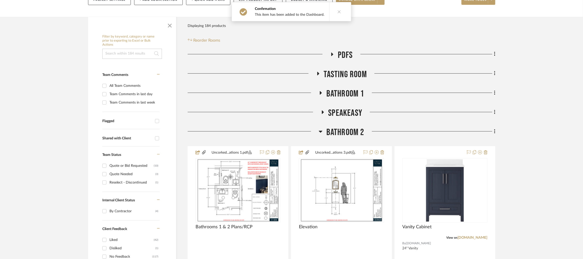
click at [321, 129] on icon at bounding box center [320, 132] width 4 height 6
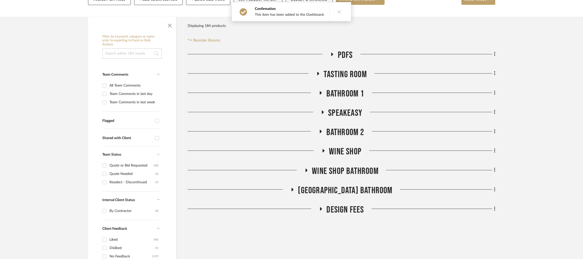
click at [320, 91] on icon at bounding box center [320, 93] width 6 height 4
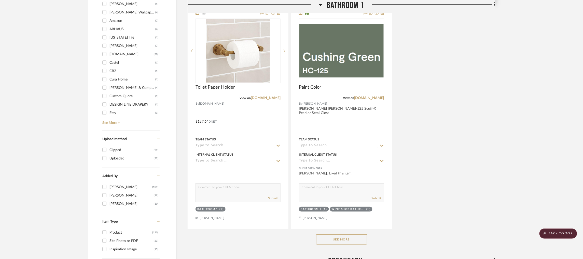
scroll to position [693, 0]
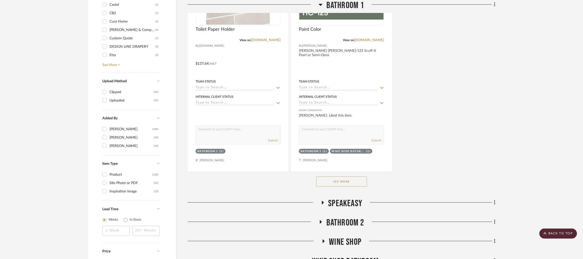
click at [361, 177] on button "See More" at bounding box center [341, 182] width 51 height 10
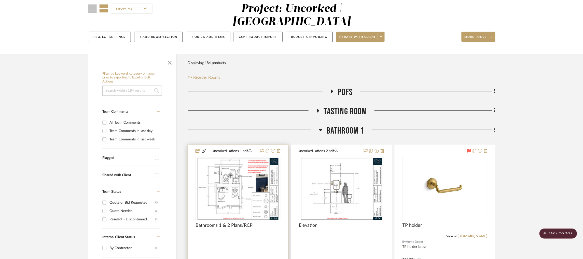
scroll to position [45, 0]
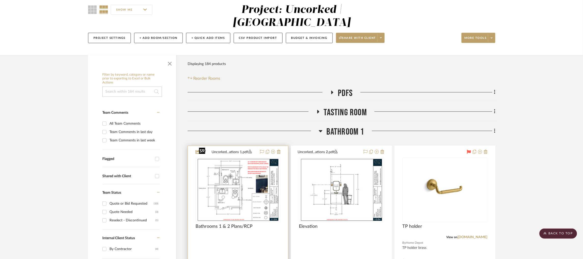
click at [244, 176] on img "0" at bounding box center [238, 190] width 82 height 64
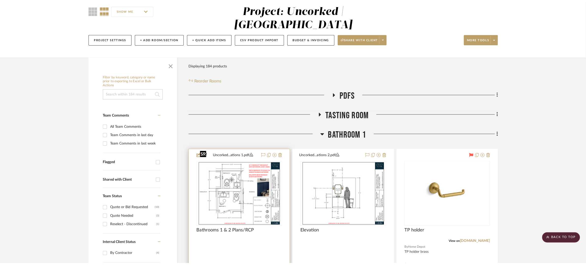
scroll to position [0, 0]
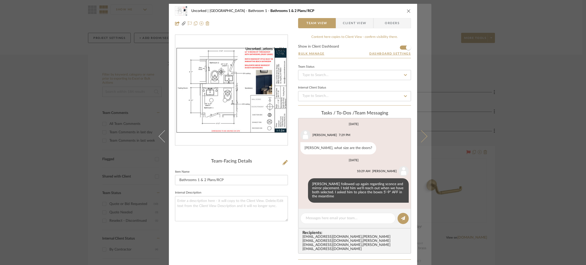
click at [428, 147] on button at bounding box center [424, 136] width 14 height 265
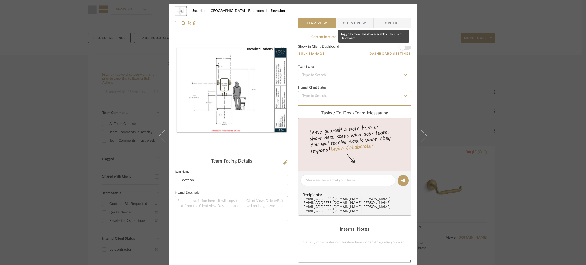
click at [402, 47] on span "button" at bounding box center [402, 47] width 5 height 5
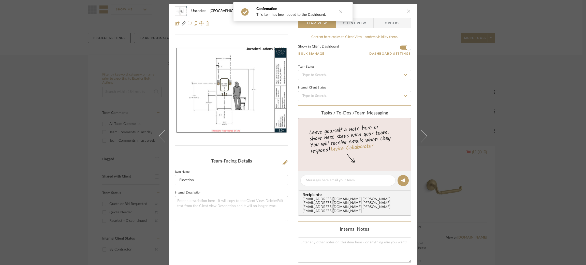
click at [470, 91] on div "Uncorked | Hermosa Beach Bathroom 1 Elevation Team View Client View Orders Unco…" at bounding box center [293, 132] width 586 height 265
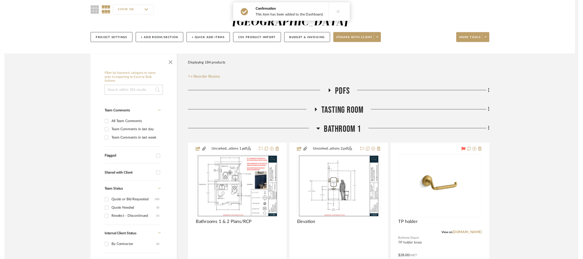
scroll to position [45, 0]
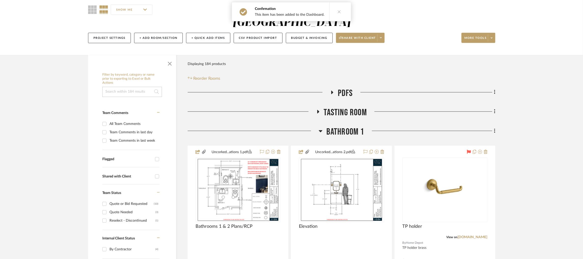
click at [319, 128] on icon at bounding box center [320, 131] width 4 height 6
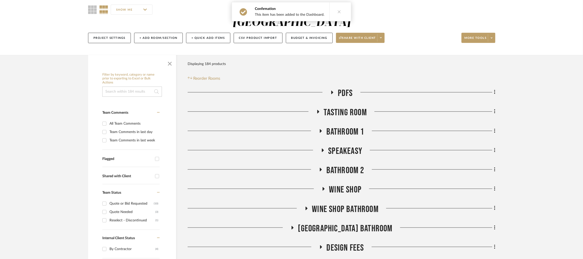
scroll to position [83, 0]
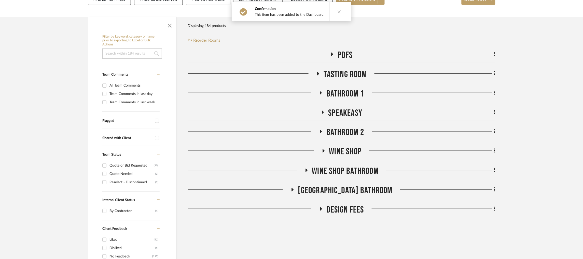
click at [321, 130] on icon at bounding box center [320, 132] width 6 height 4
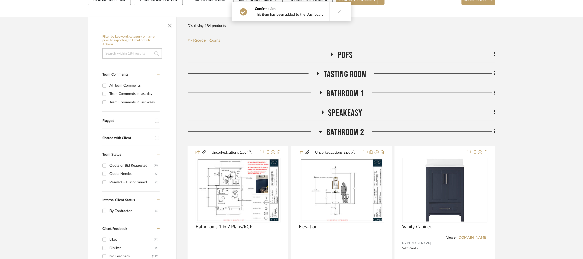
click at [319, 131] on icon at bounding box center [321, 132] width 4 height 2
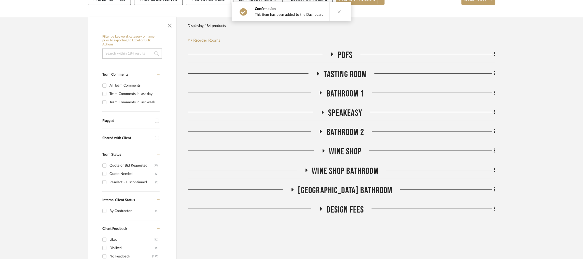
click at [320, 91] on icon at bounding box center [321, 93] width 2 height 4
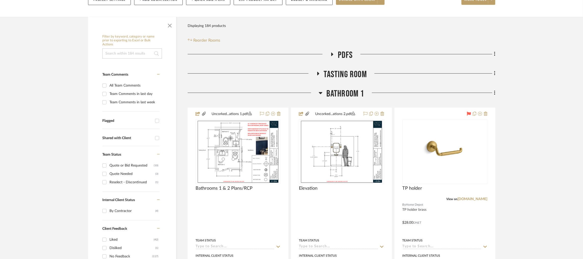
click at [320, 92] on icon at bounding box center [321, 93] width 4 height 2
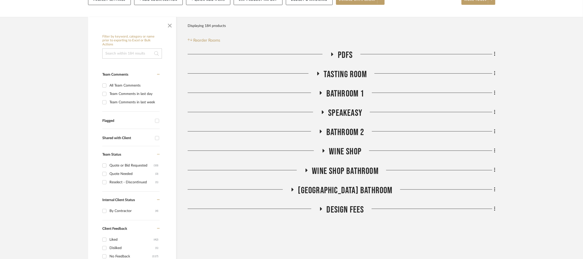
click at [323, 130] on icon at bounding box center [320, 132] width 6 height 4
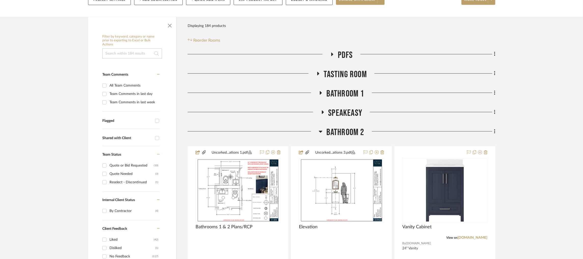
click at [323, 127] on h3 "Bathroom 2" at bounding box center [341, 132] width 46 height 11
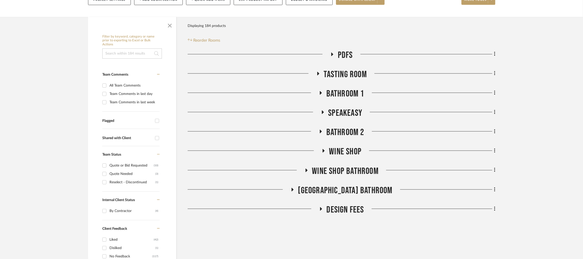
click at [322, 111] on icon at bounding box center [322, 113] width 6 height 4
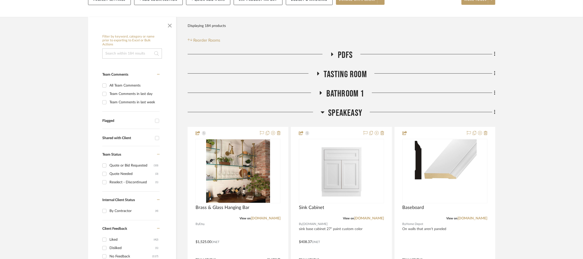
click at [321, 112] on icon at bounding box center [323, 113] width 4 height 2
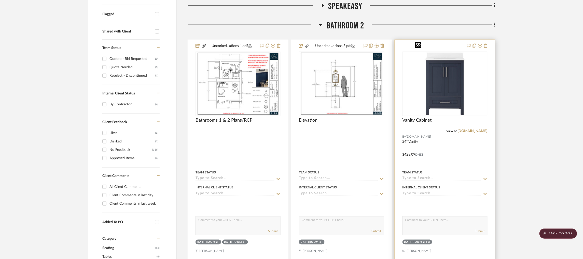
scroll to position [178, 0]
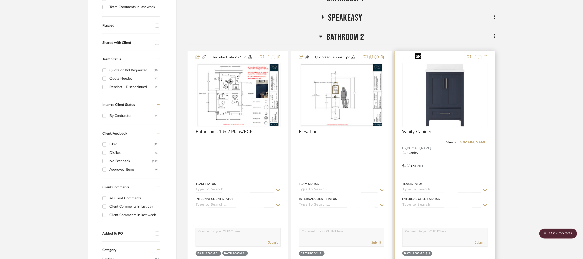
click at [447, 75] on img "0" at bounding box center [445, 96] width 64 height 64
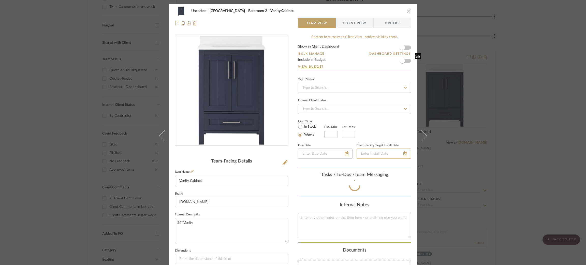
scroll to position [23, 0]
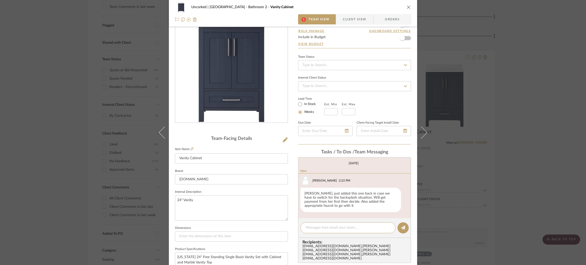
click at [506, 176] on div "Uncorked | [GEOGRAPHIC_DATA] Bathroom 2 Vanity Cabinet 1 Team View Client View …" at bounding box center [293, 132] width 586 height 265
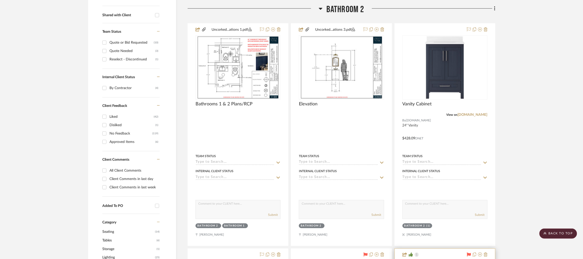
scroll to position [178, 0]
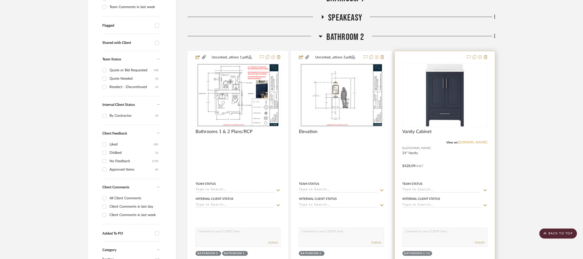
click at [485, 141] on link "[DOMAIN_NAME]" at bounding box center [472, 143] width 30 height 4
